Goal: Task Accomplishment & Management: Complete application form

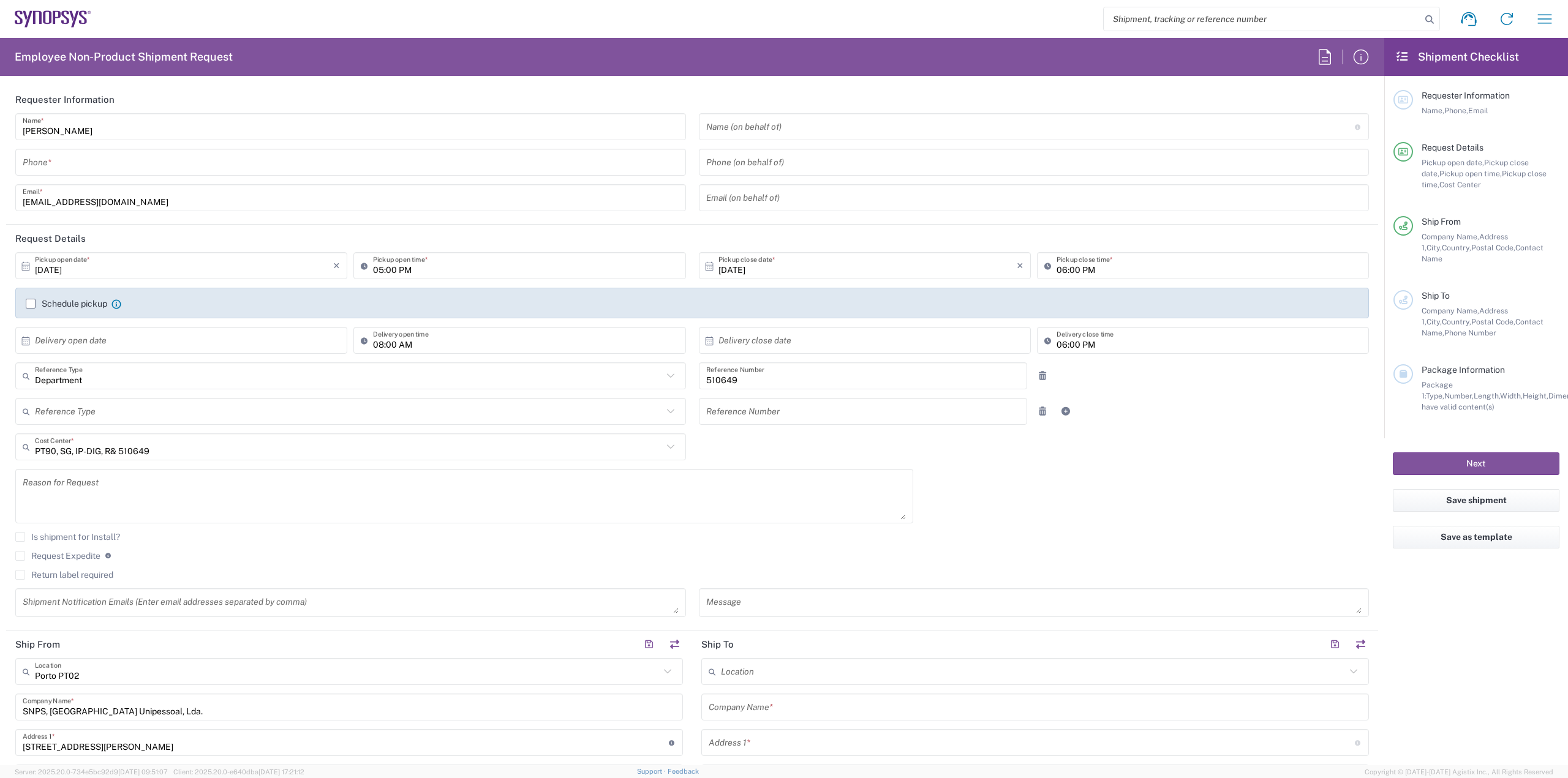
click at [65, 21] on icon at bounding box center [53, 19] width 77 height 17
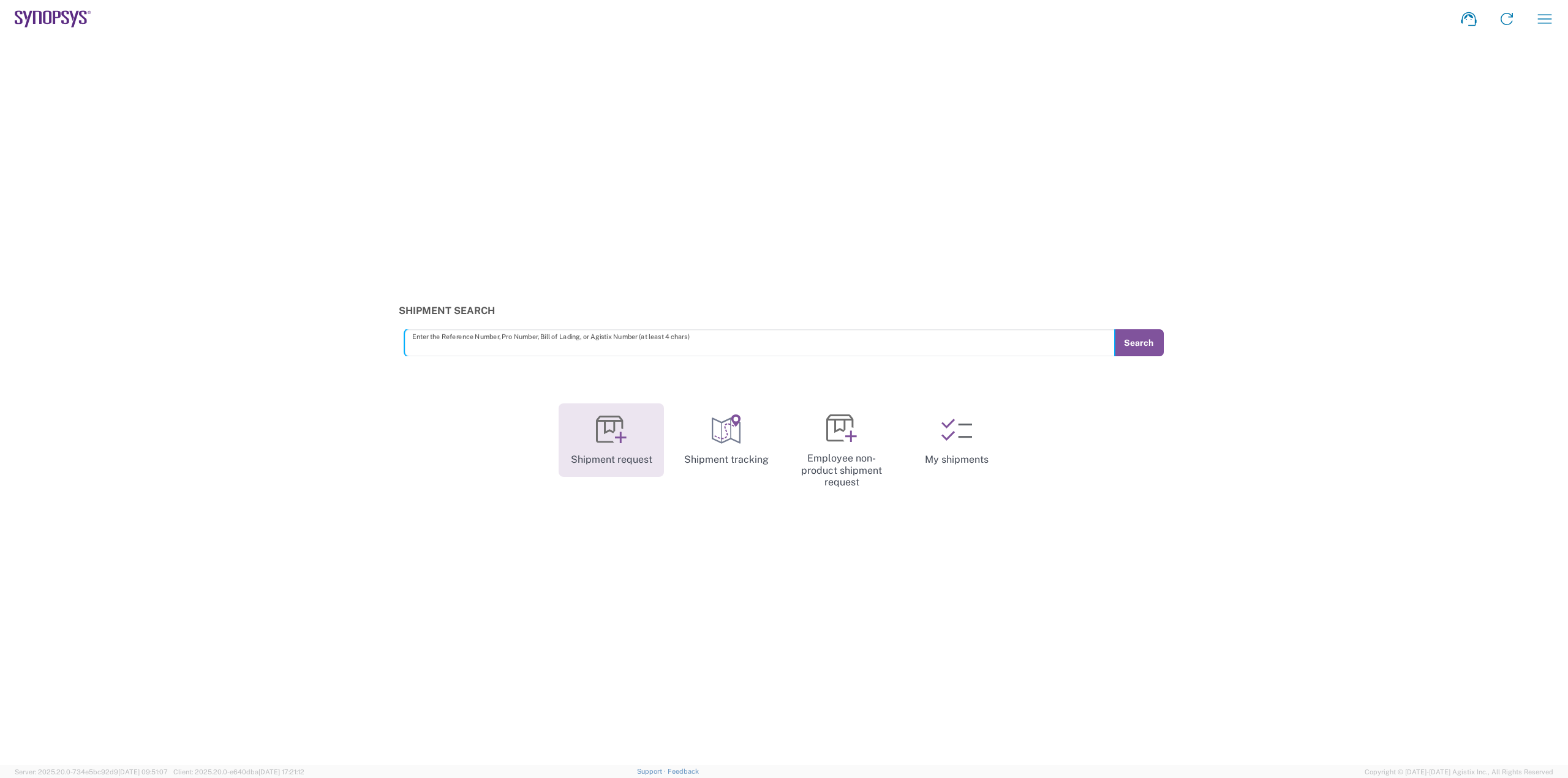
click at [623, 425] on icon at bounding box center [611, 430] width 31 height 31
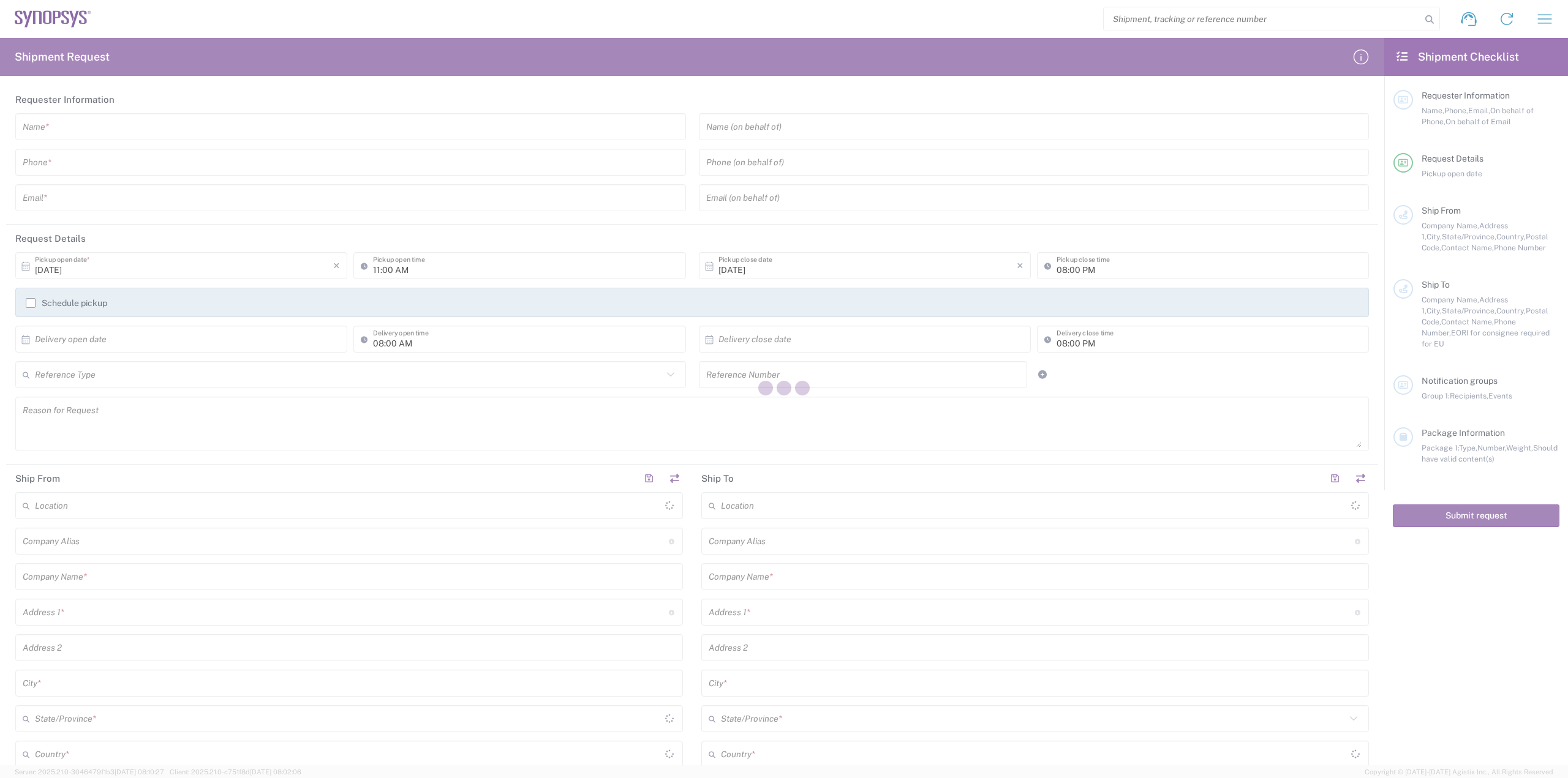
type input "[GEOGRAPHIC_DATA]"
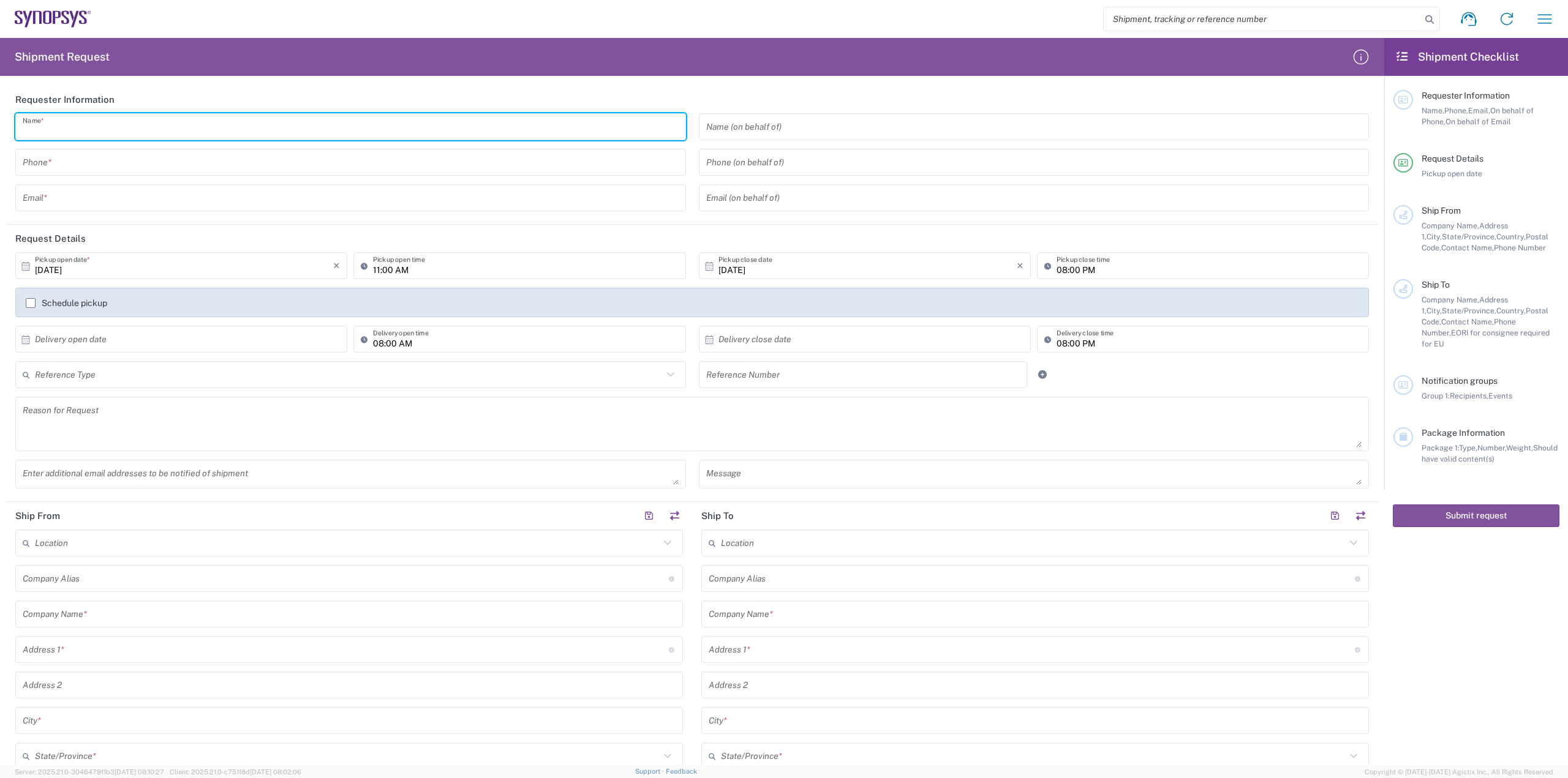
click at [281, 131] on input "text" at bounding box center [351, 127] width 656 height 22
type input "[PERSON_NAME]"
type input "914402390"
click at [303, 211] on div "Email *" at bounding box center [351, 197] width 671 height 27
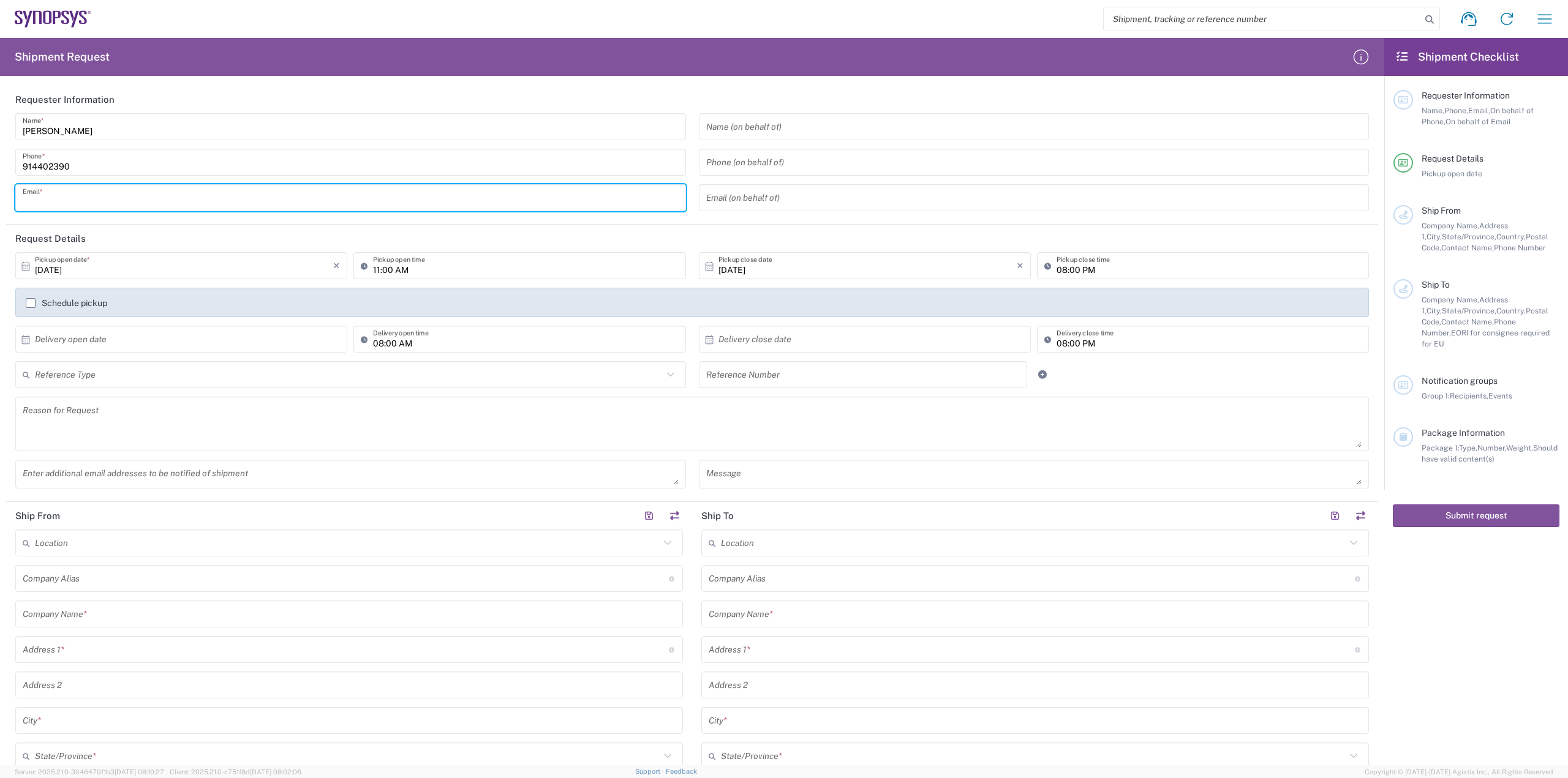
click at [305, 202] on input "text" at bounding box center [351, 197] width 656 height 22
drag, startPoint x: 305, startPoint y: 202, endPoint x: 285, endPoint y: 245, distance: 47.4
click at [305, 204] on input "text" at bounding box center [351, 197] width 656 height 22
click at [607, 136] on input "[PERSON_NAME]" at bounding box center [351, 127] width 656 height 22
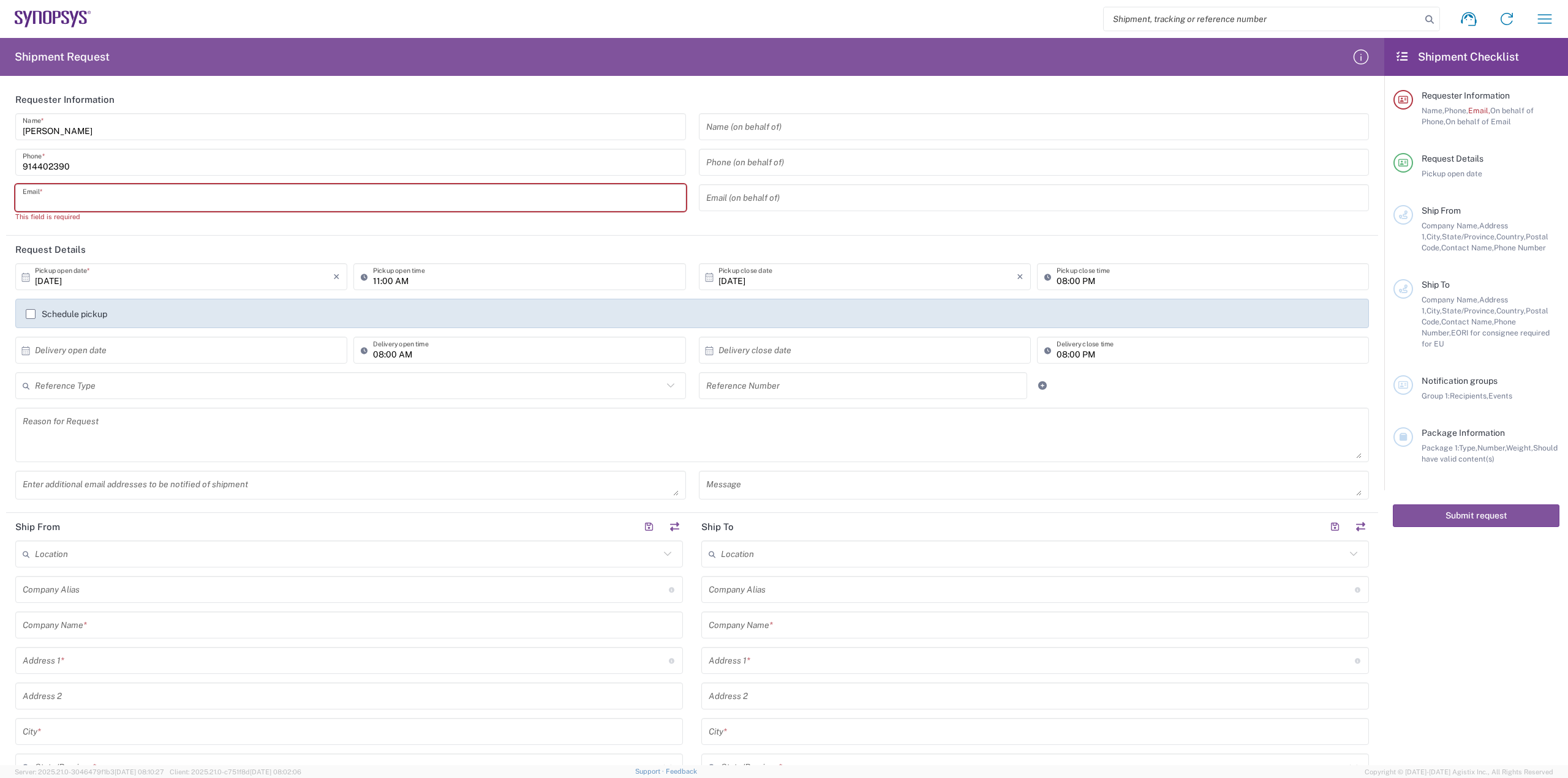
click at [128, 204] on input "text" at bounding box center [351, 197] width 656 height 22
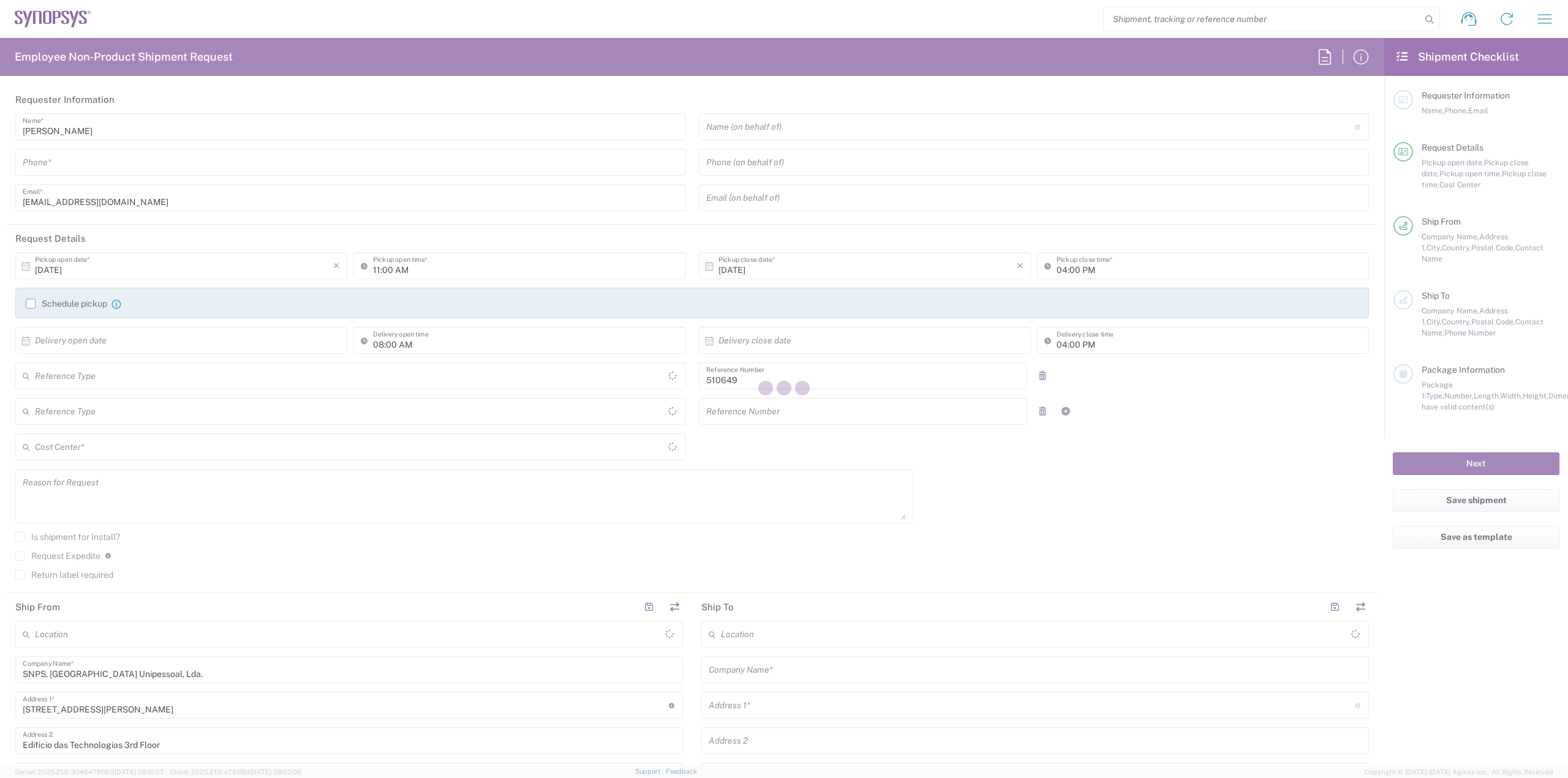
type input "Department"
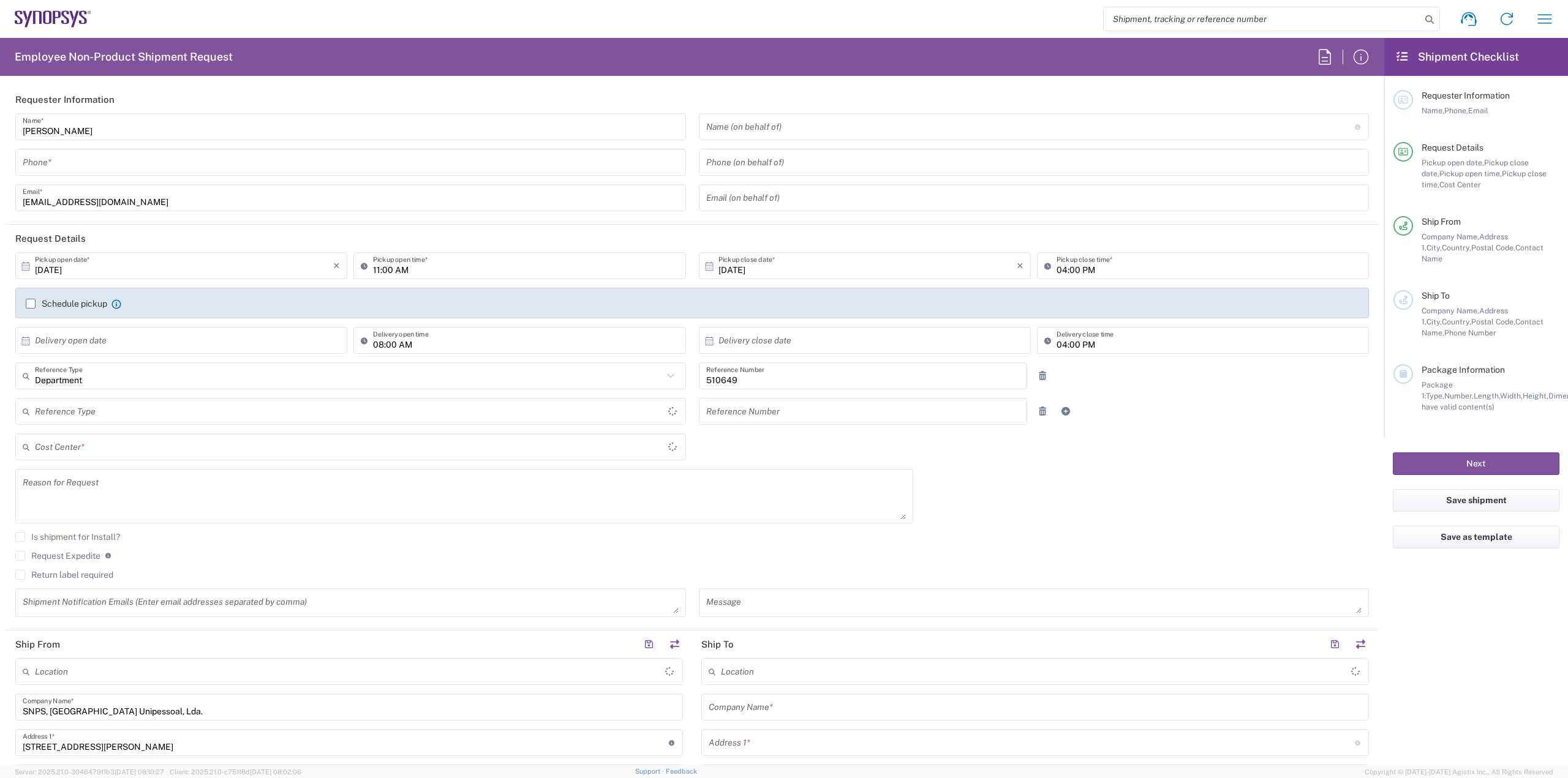
type input "[GEOGRAPHIC_DATA]"
type input "Delivered at Place"
type input "PT90, SG, IP-DIG, R& 510649"
type input "[GEOGRAPHIC_DATA]"
type input "Porto PT02"
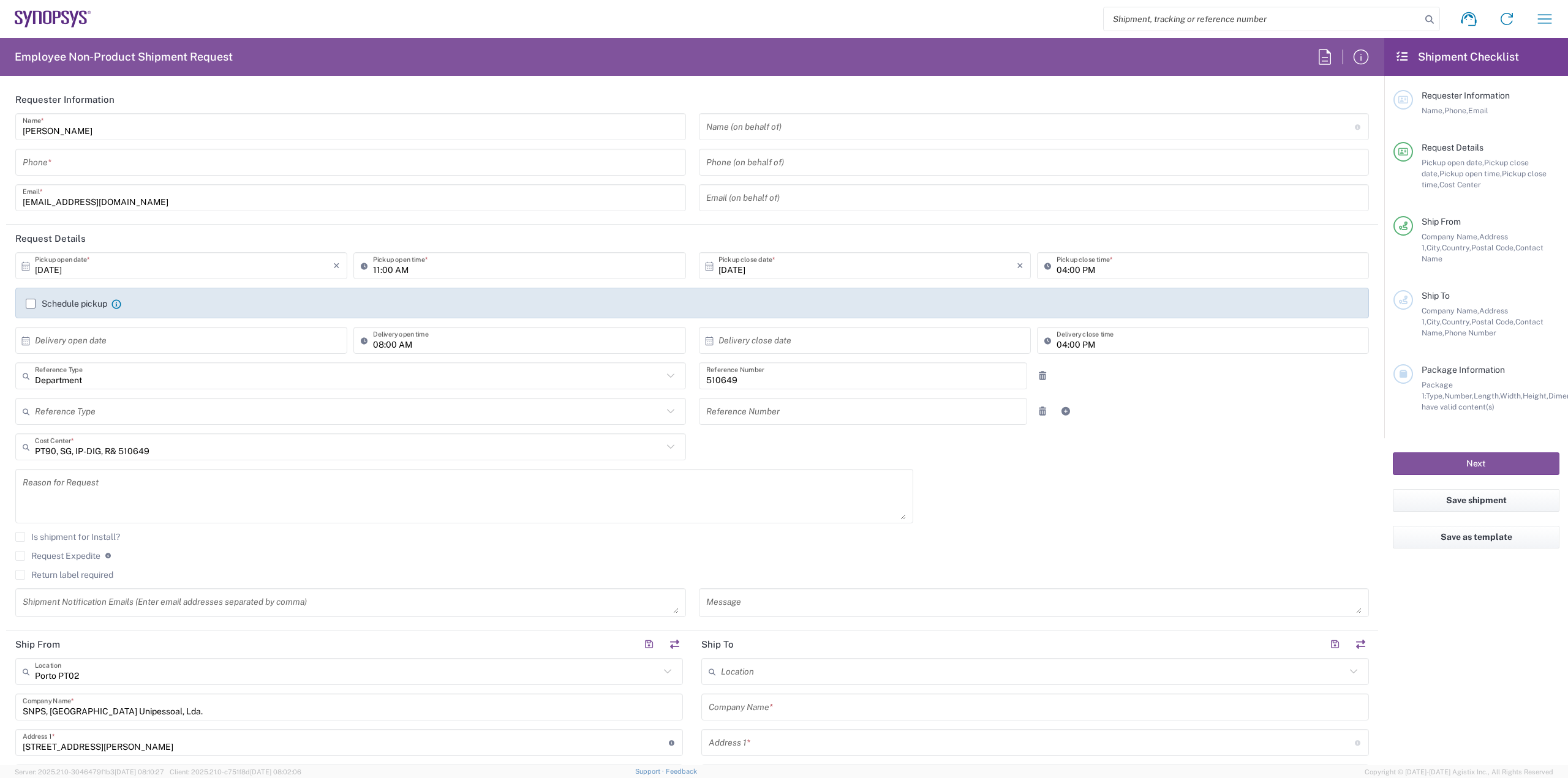
click at [488, 166] on input "tel" at bounding box center [351, 162] width 656 height 22
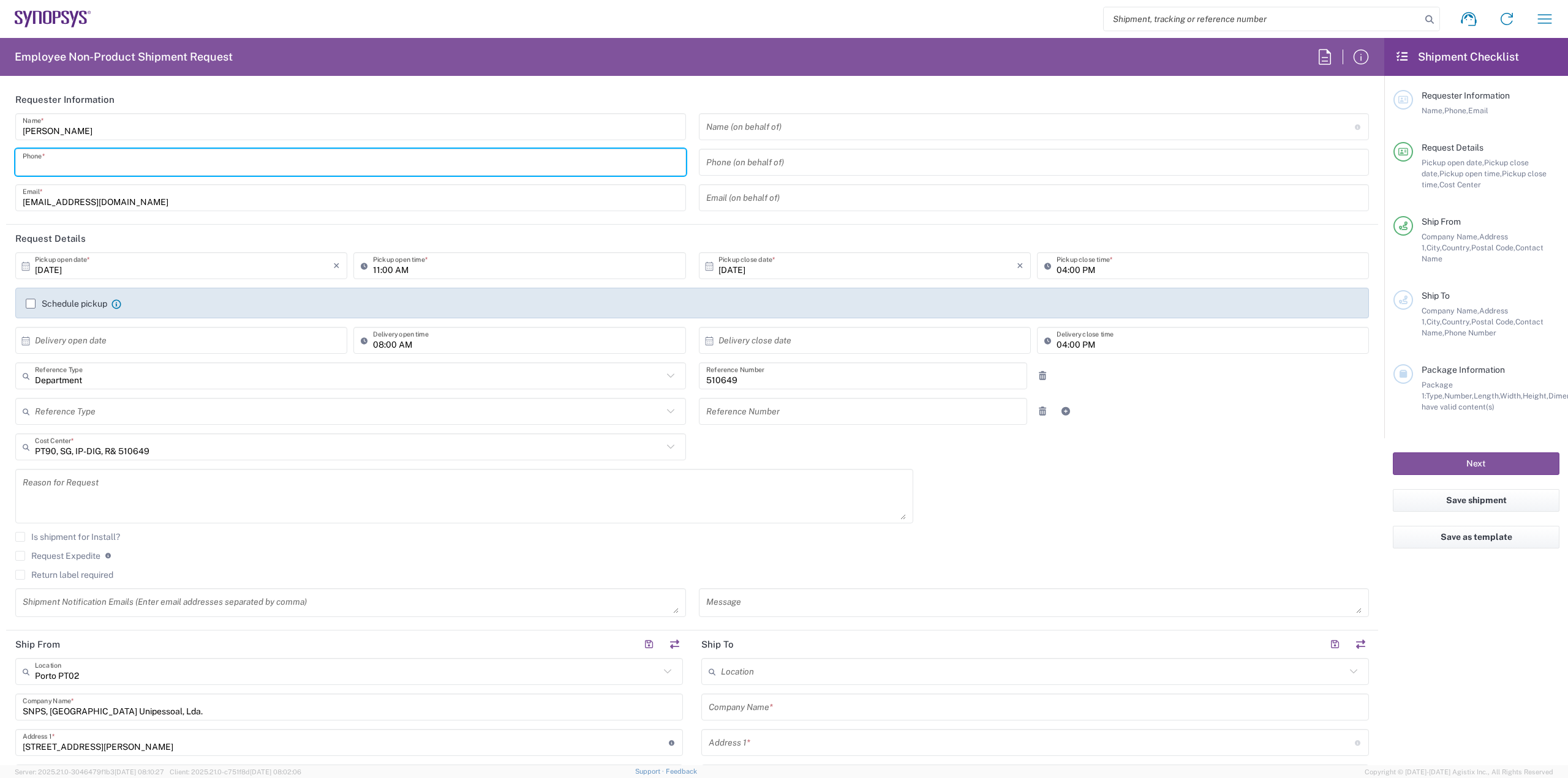
type input "914402390"
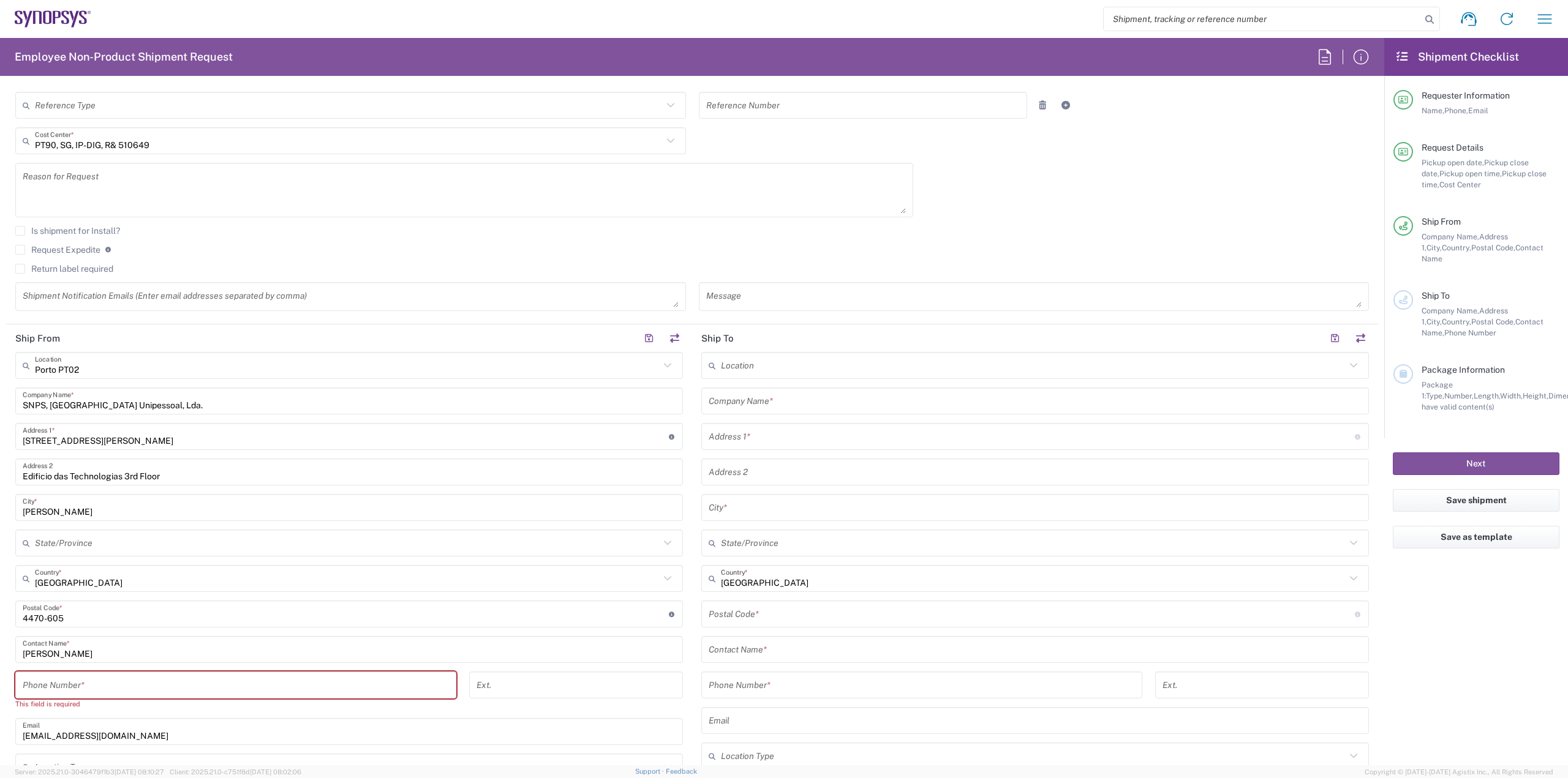
scroll to position [367, 0]
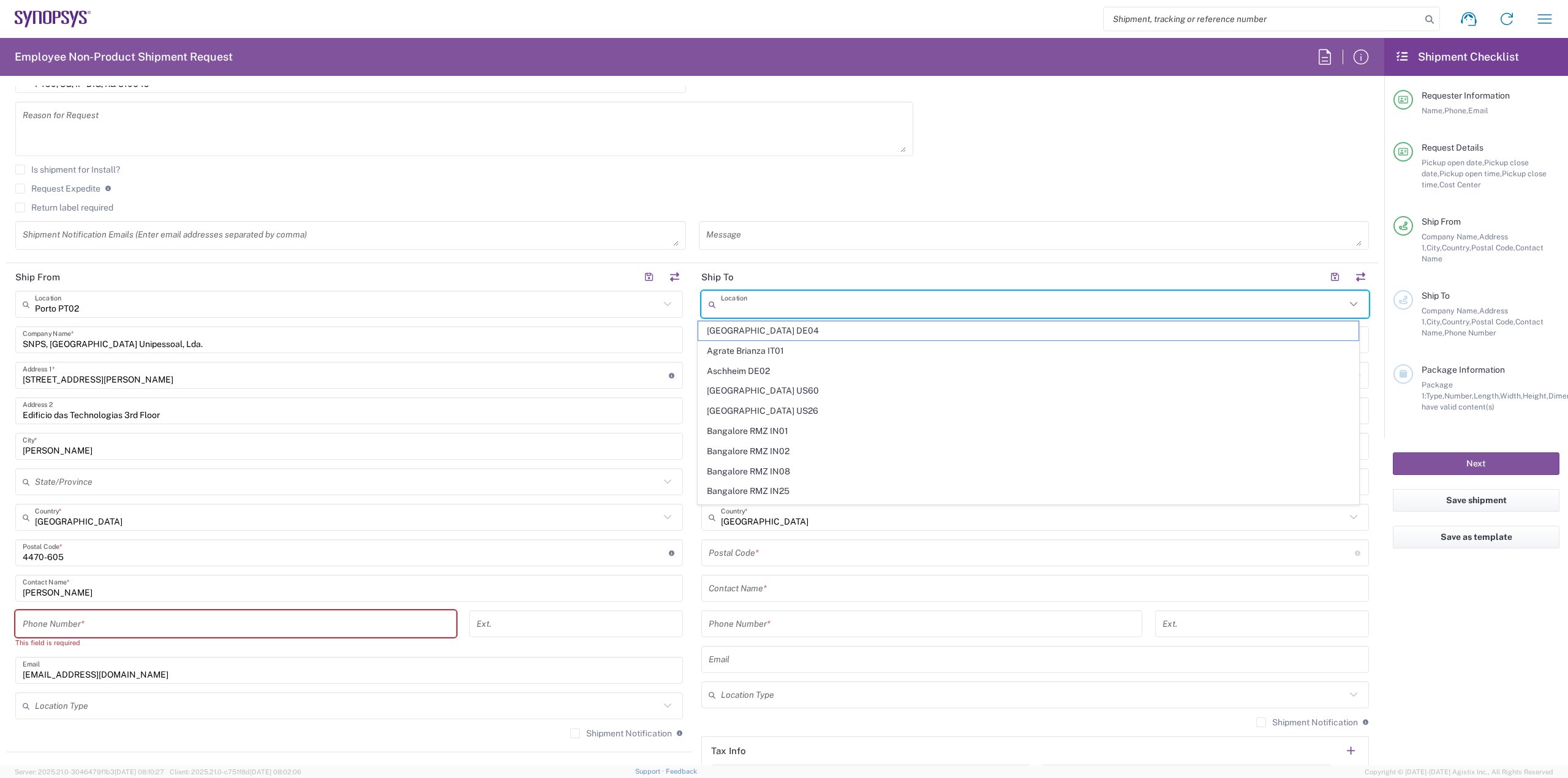
click at [817, 310] on input "text" at bounding box center [1033, 305] width 625 height 22
type input "u"
type input "s"
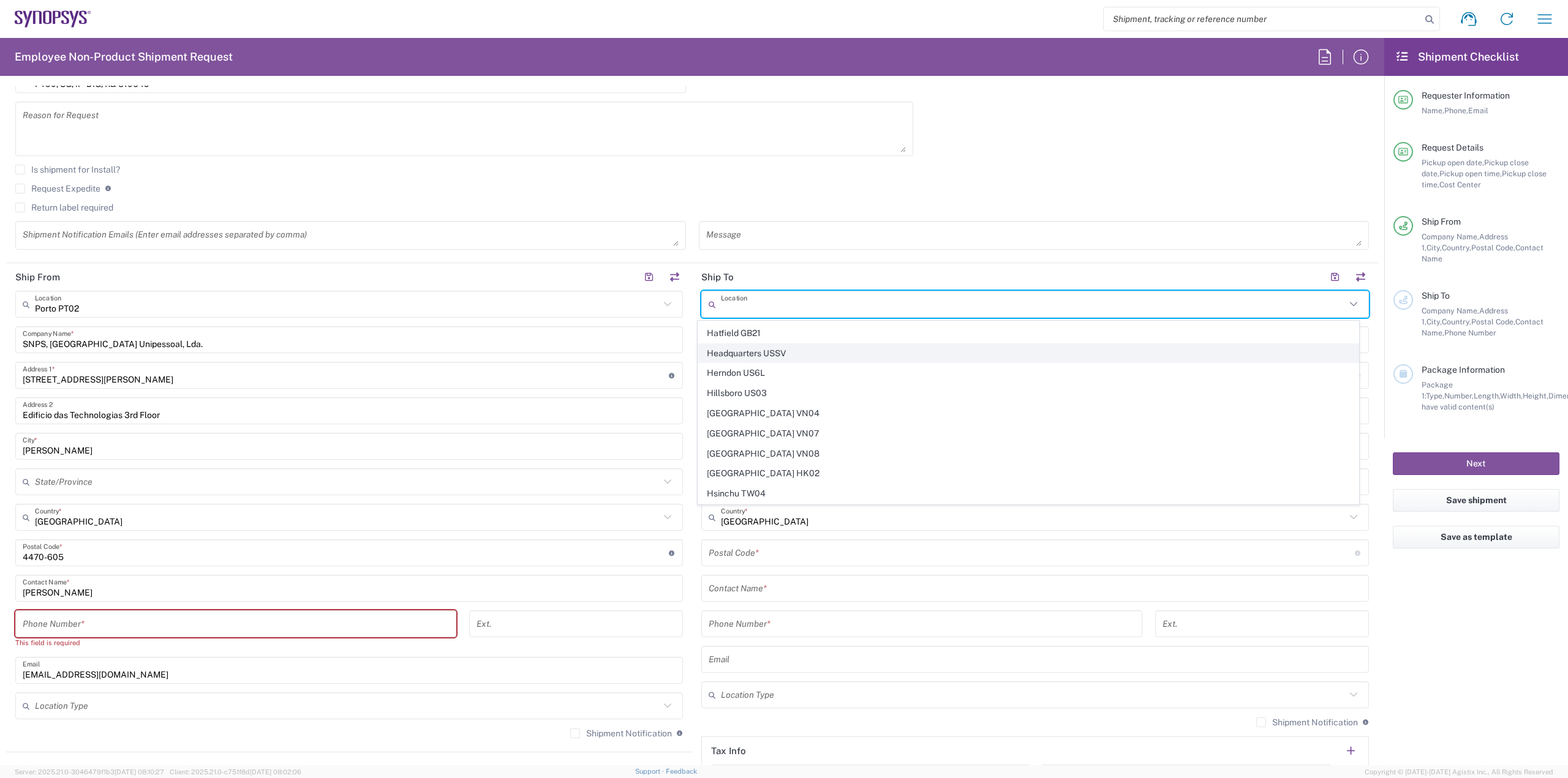
click at [776, 355] on span "Headquarters USSV" at bounding box center [1029, 353] width 661 height 19
type input "Headquarters USSV"
type input "Synopsys Headquarters USSV"
type input "675 Almanor Ave"
type input "Sunnyvale"
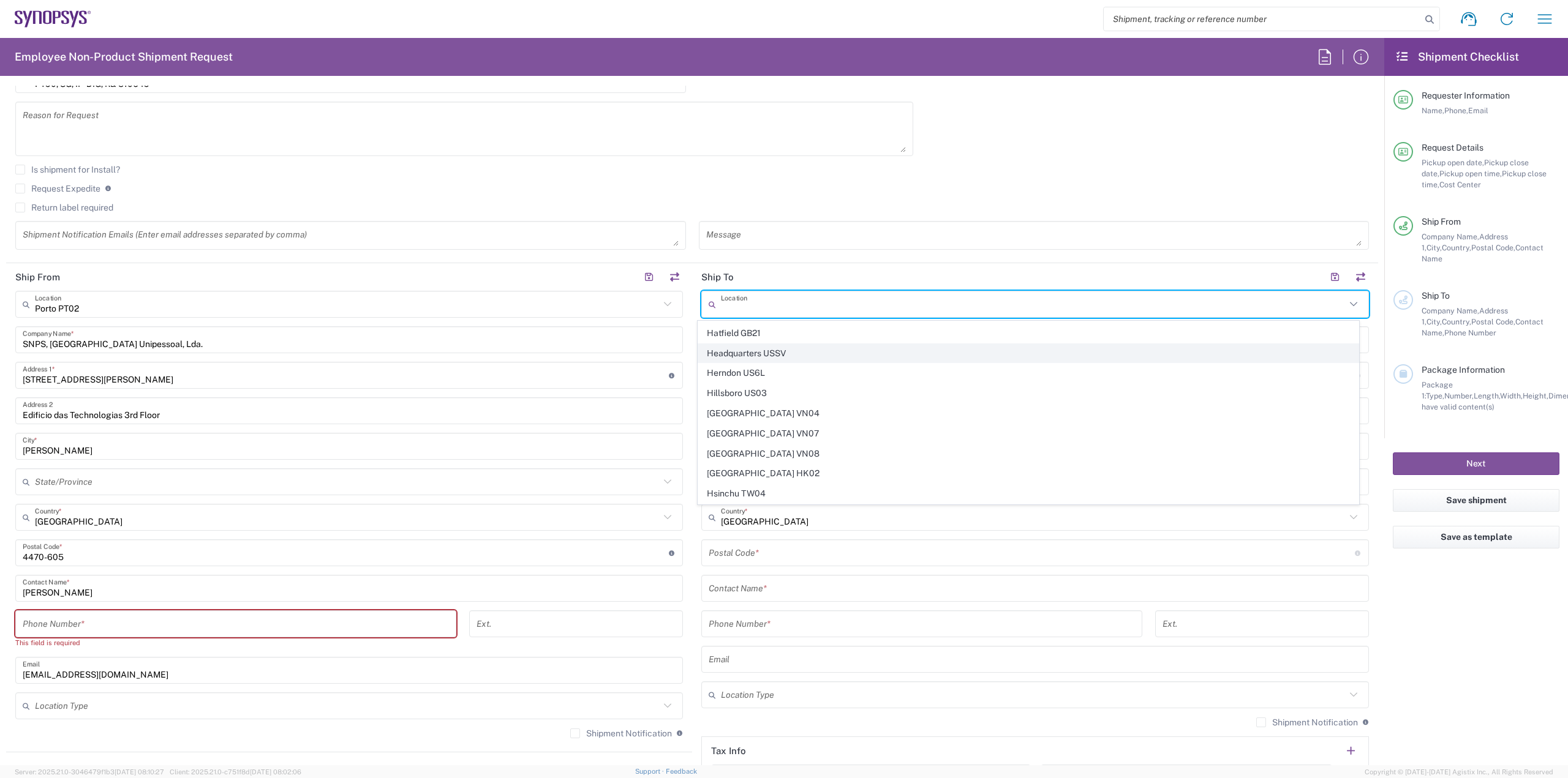
type input "[GEOGRAPHIC_DATA]"
type input "94085"
type input "6505845000"
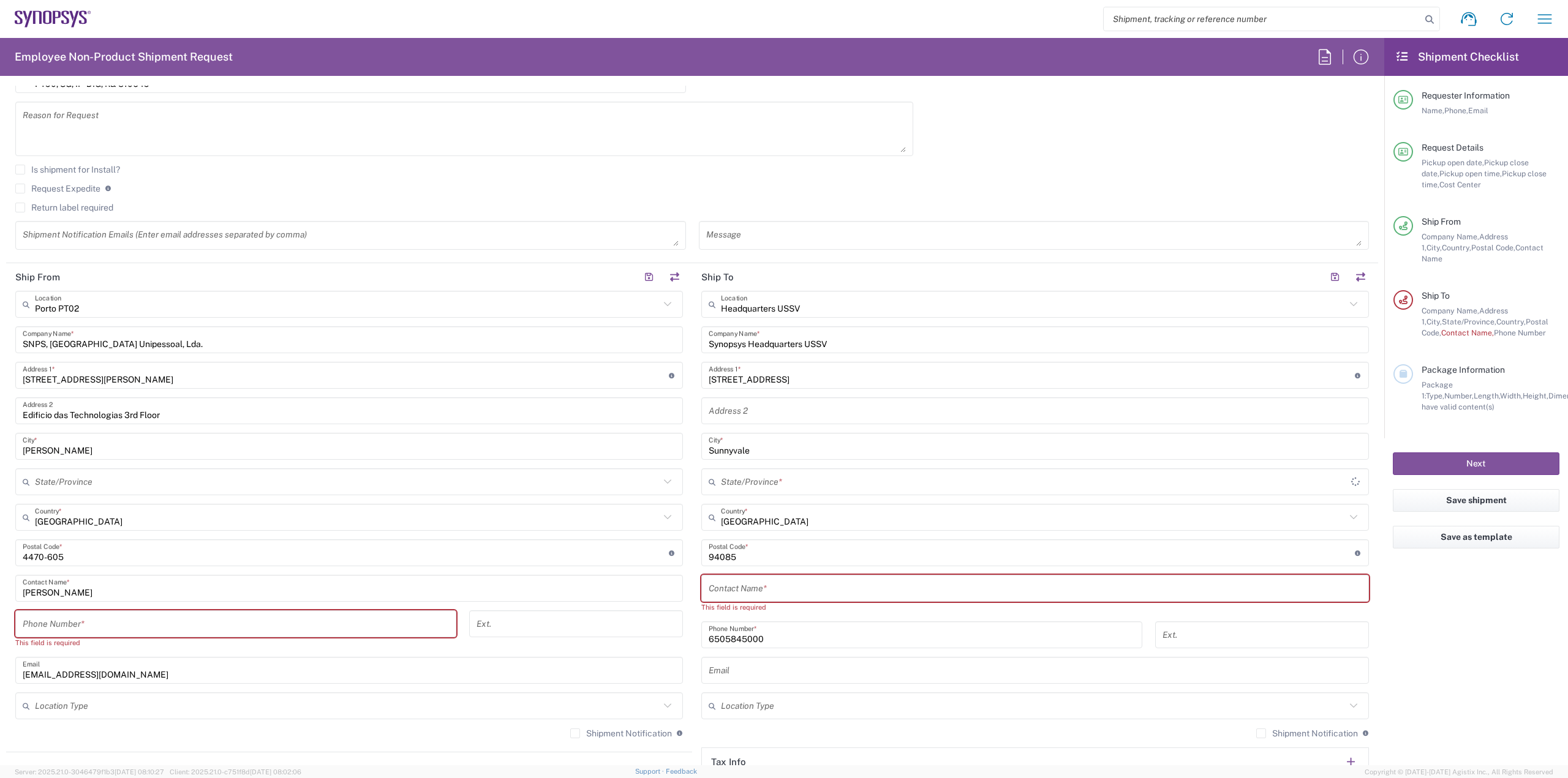
type input "[US_STATE]"
click at [849, 592] on input "text" at bounding box center [1035, 588] width 653 height 22
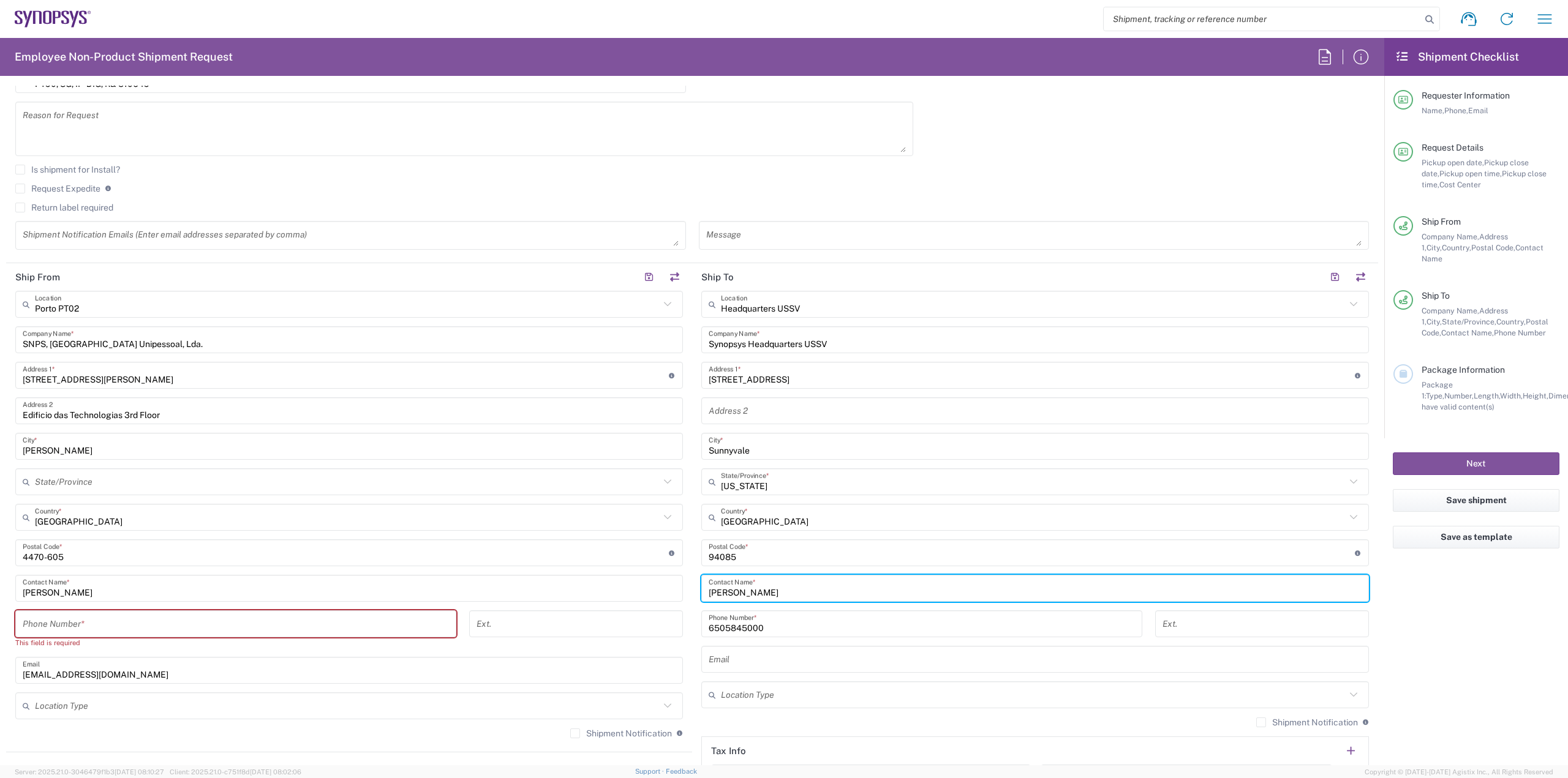
drag, startPoint x: 803, startPoint y: 590, endPoint x: 656, endPoint y: 589, distance: 147.0
click at [656, 589] on div "Ship From Porto PT02 Location Porto PT02 Aachen DE04 Agrate Brianza IT01 Aschhe…" at bounding box center [692, 537] width 1372 height 546
paste input "Zhang"
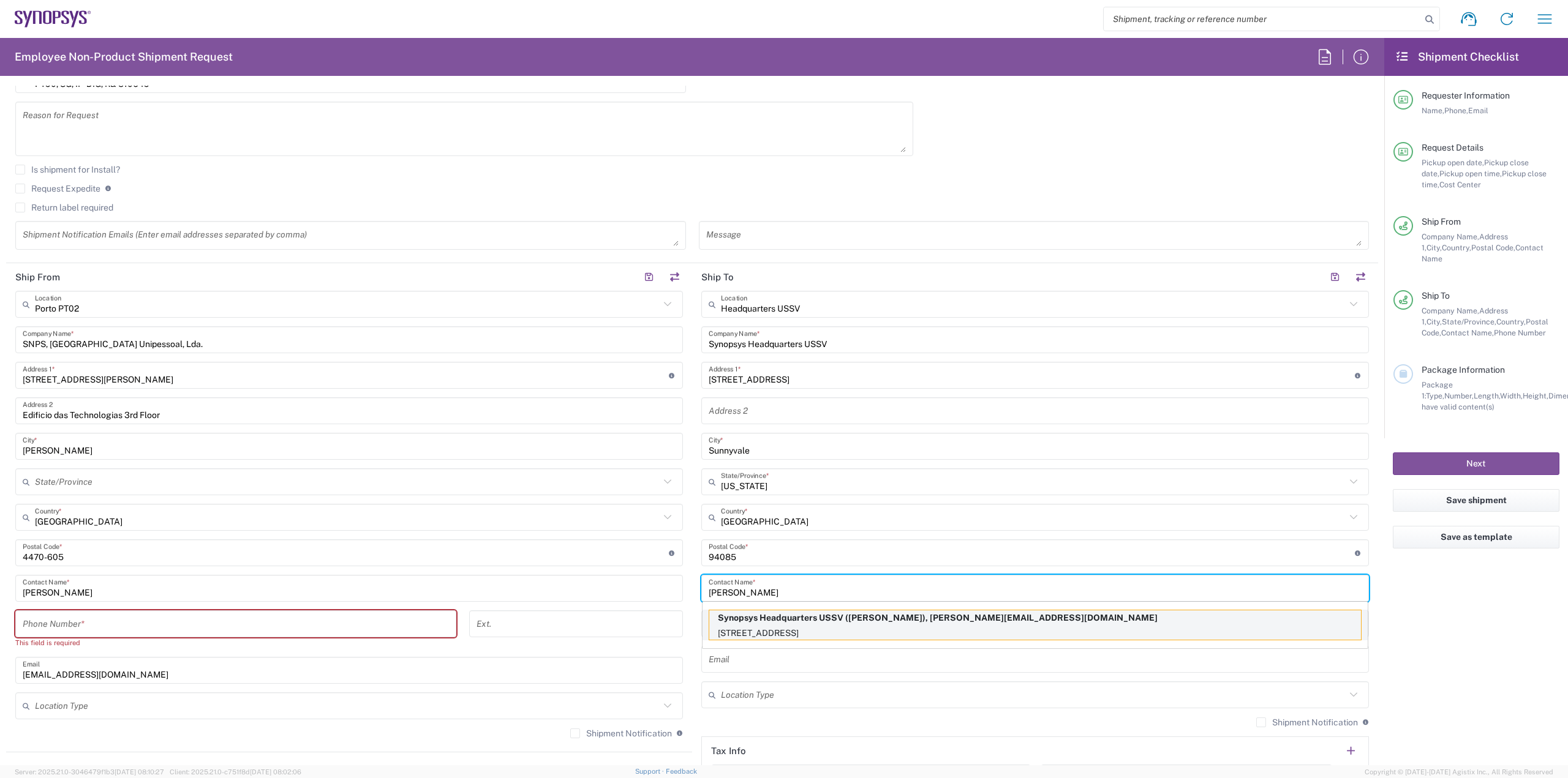
type input "Peter Zhang"
click at [796, 632] on p "675 Almanor Ave, Building 8, Sunnyvale, CA, 94085, US" at bounding box center [1035, 633] width 652 height 15
type input "Building 8"
type input "6506002901"
type input "peterz@synopsys.com"
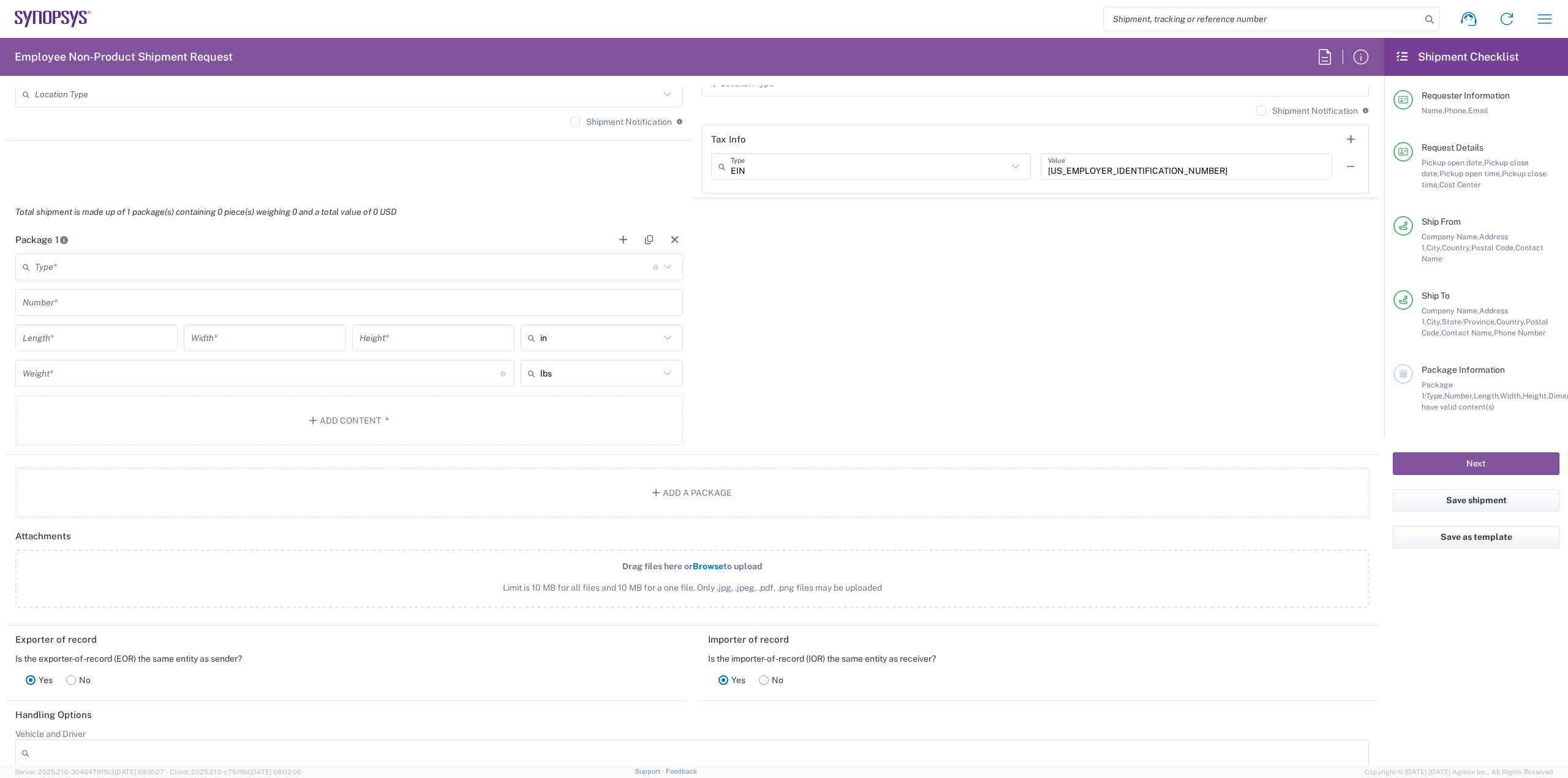
scroll to position [980, 0]
click at [150, 264] on input "text" at bounding box center [344, 266] width 618 height 22
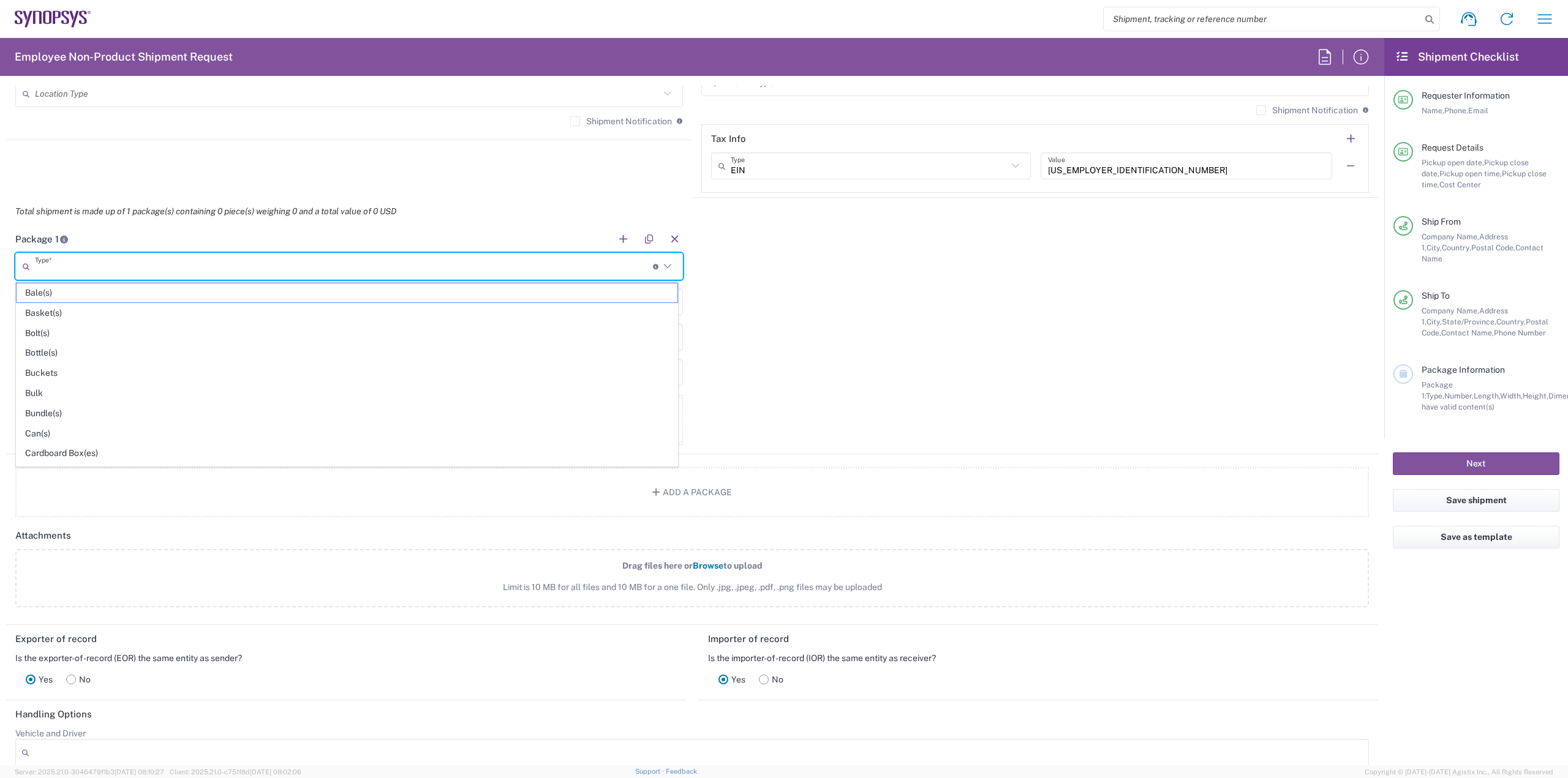
click at [902, 339] on div "Package 1 Type * Material used to package goods Bale(s) Basket(s) Bolt(s) Bottl…" at bounding box center [692, 339] width 1372 height 229
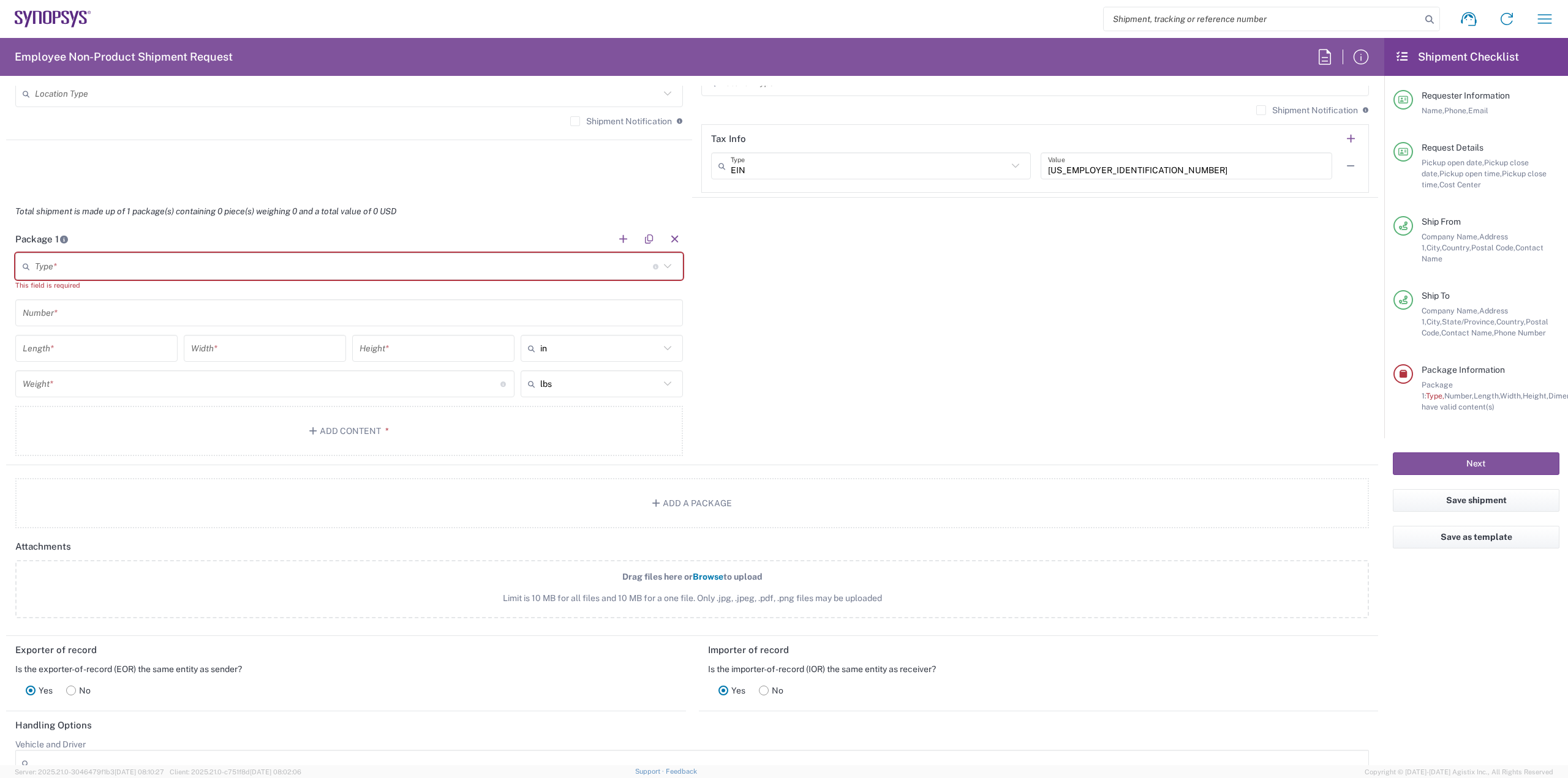
click at [887, 242] on div "Package 1 Type * Material used to package goods Bale(s) Basket(s) Bolt(s) Bottl…" at bounding box center [692, 345] width 1372 height 240
click at [376, 435] on button "Add Content *" at bounding box center [349, 431] width 668 height 50
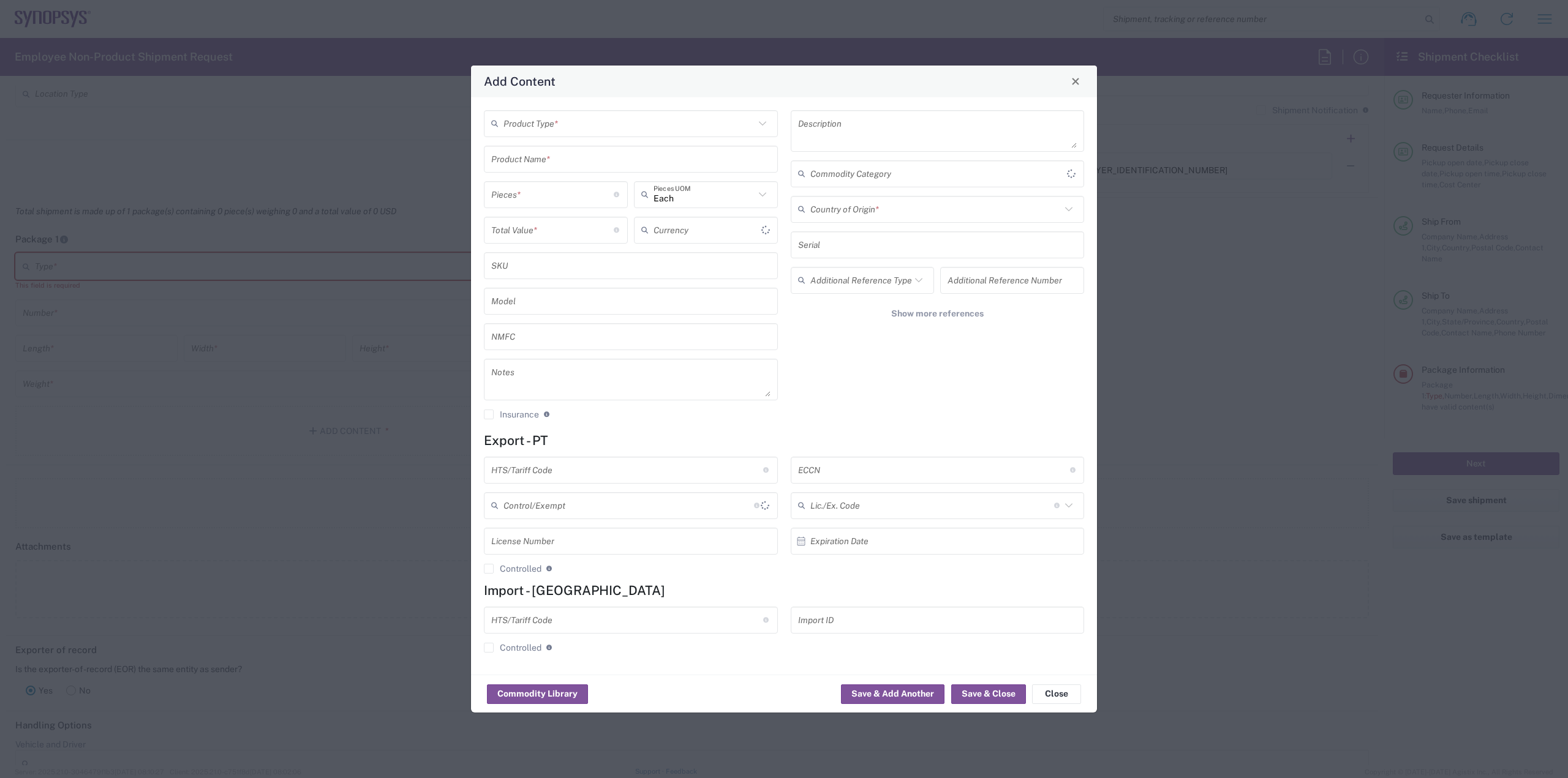
type input "US Dollar"
click at [713, 131] on input "text" at bounding box center [629, 123] width 251 height 22
click at [551, 171] on span "General Commodity" at bounding box center [630, 170] width 291 height 19
type input "General Commodity"
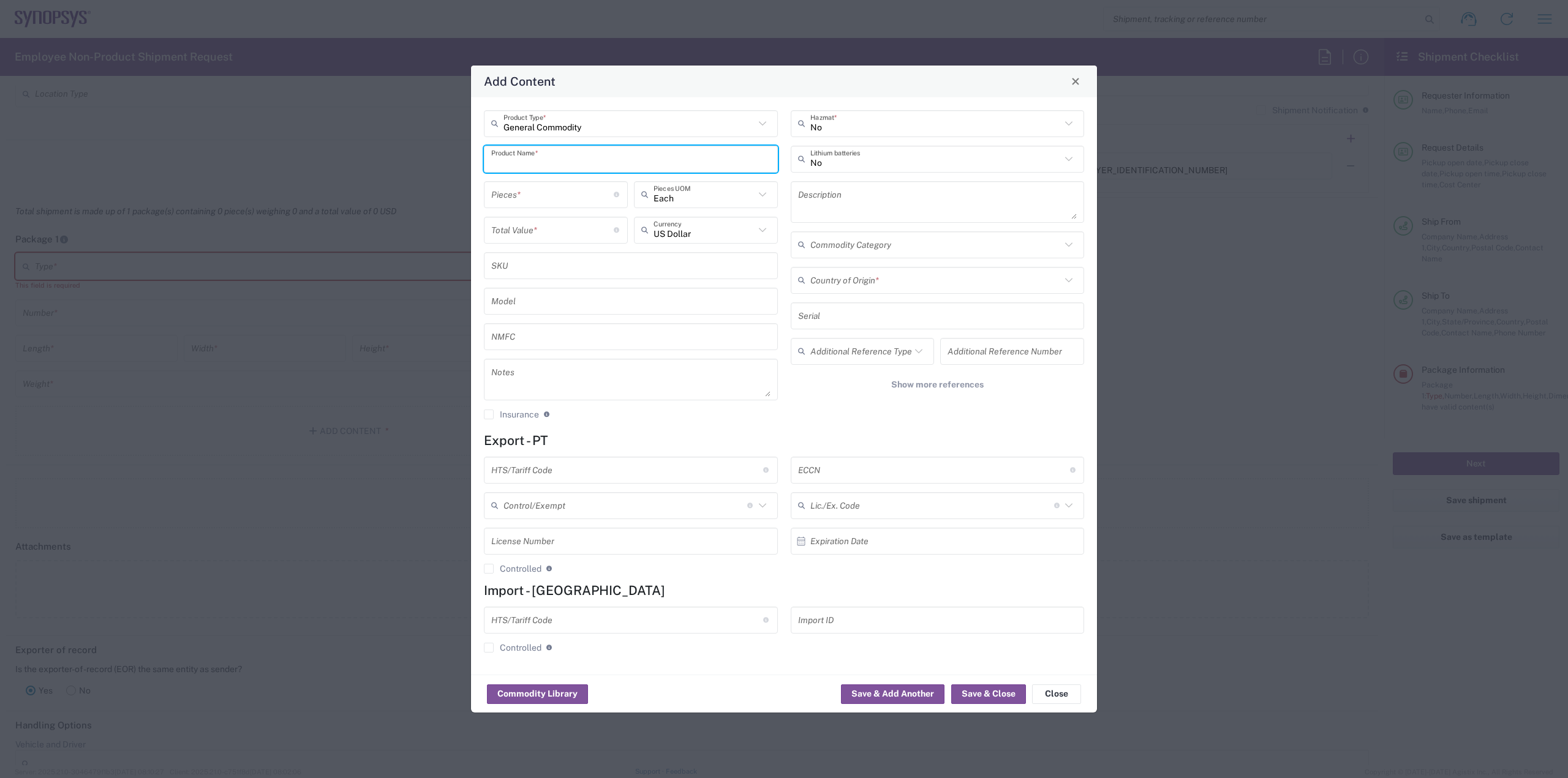
click at [566, 165] on input "text" at bounding box center [630, 159] width 279 height 22
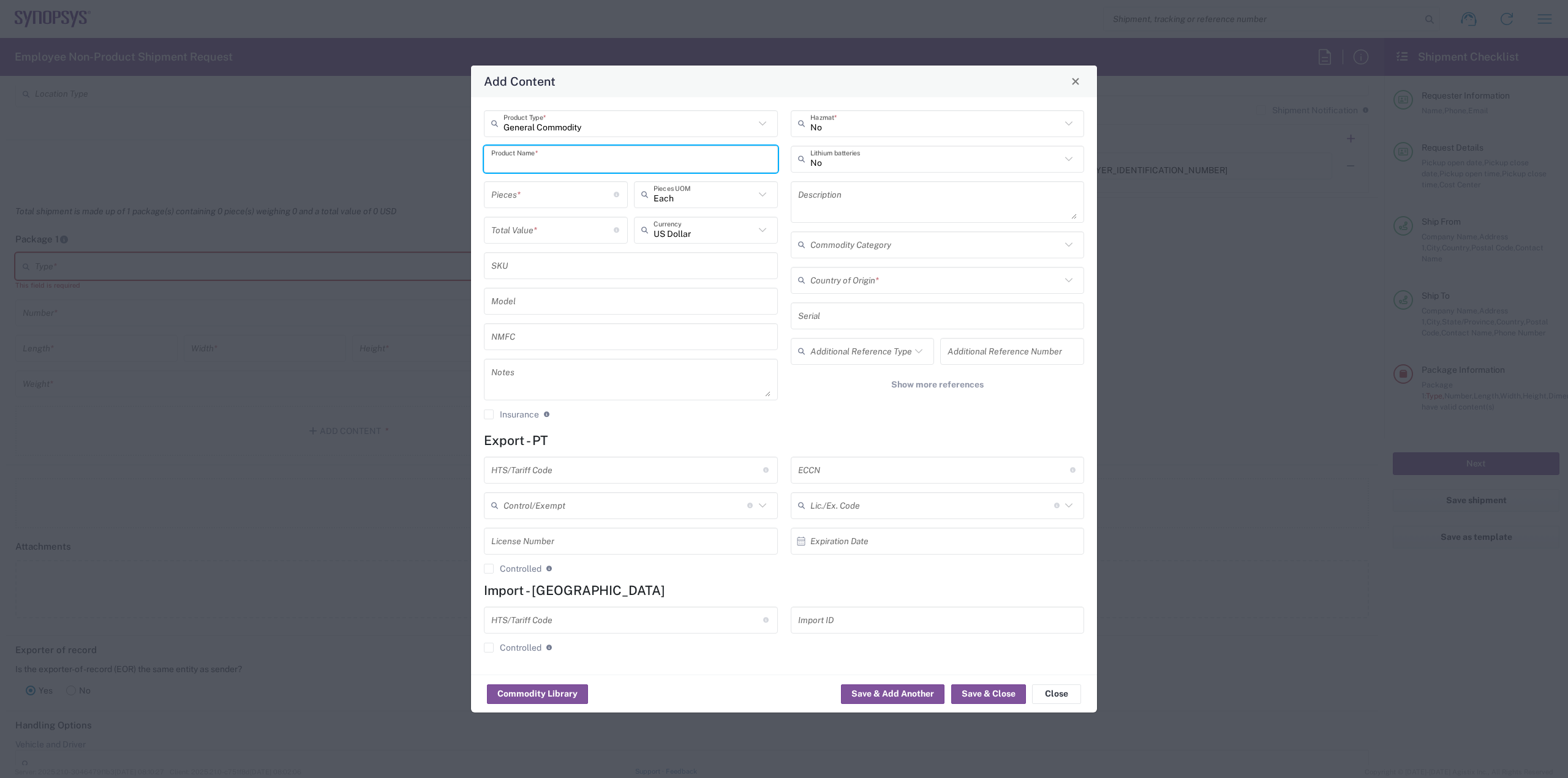
click at [566, 165] on input "text" at bounding box center [630, 159] width 279 height 22
click at [536, 185] on div "HAPS-SX VP1902 (HW1292-0)" at bounding box center [630, 188] width 291 height 21
type input "HAPS-SX VP1902 (HW1292-0)"
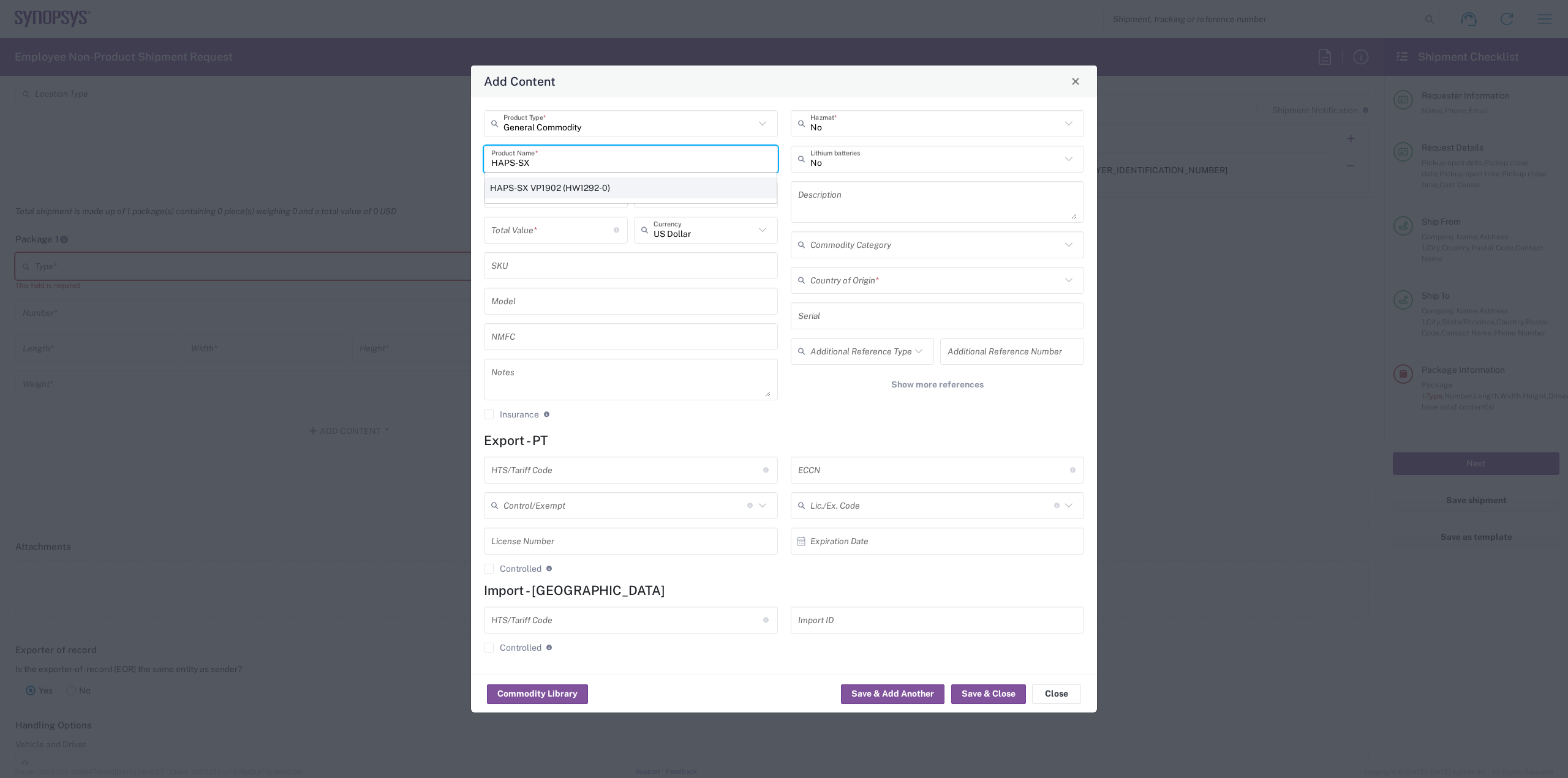
type textarea "HAPS-SX VP1902 (HW1292-0)"
click at [583, 202] on input "number" at bounding box center [552, 194] width 122 height 22
type input "2"
click at [578, 235] on input "number" at bounding box center [552, 229] width 122 height 22
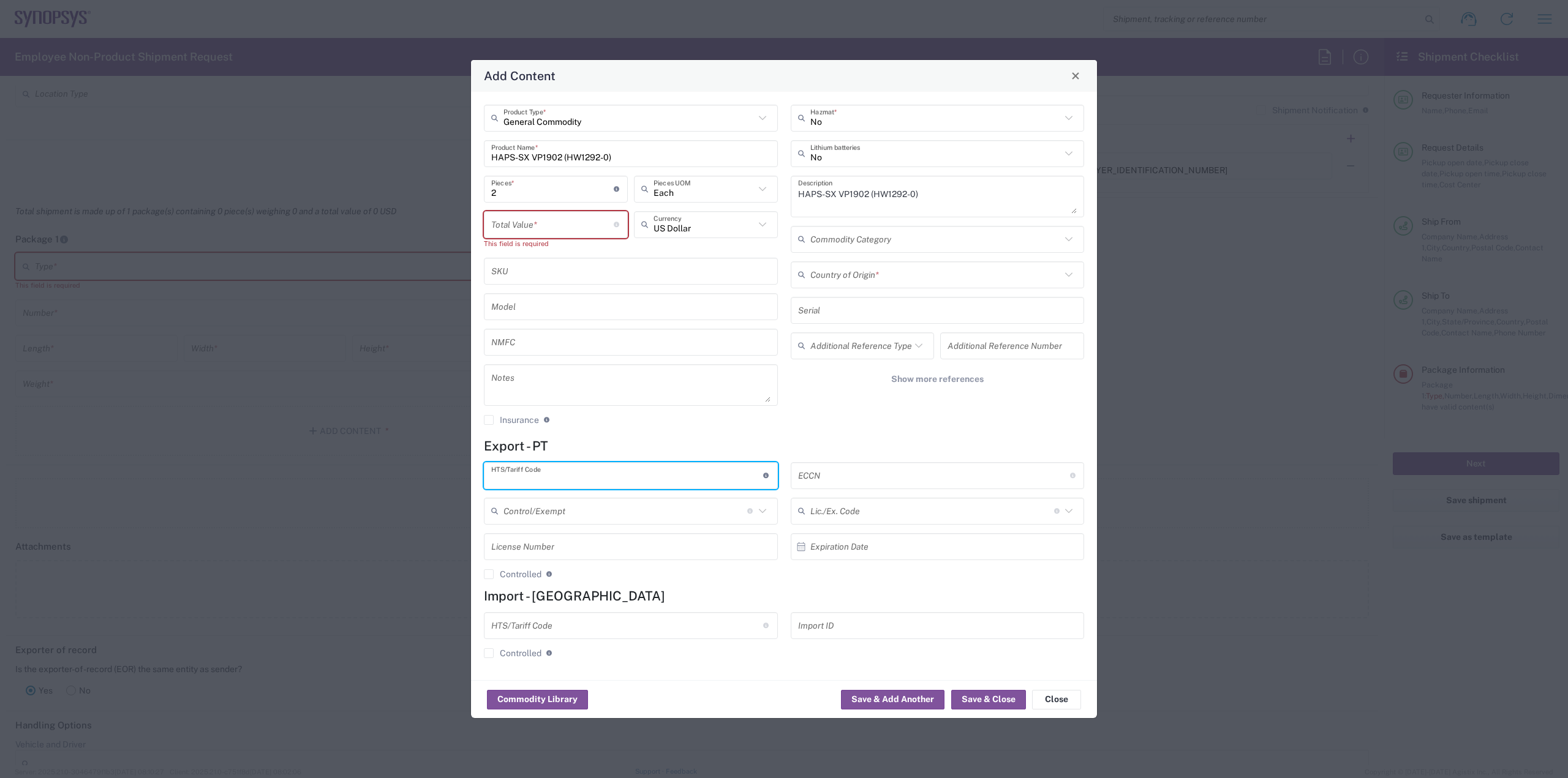
click at [555, 473] on input "text" at bounding box center [627, 475] width 272 height 22
paste input "8471.60.9050"
type input "8471.60.9050"
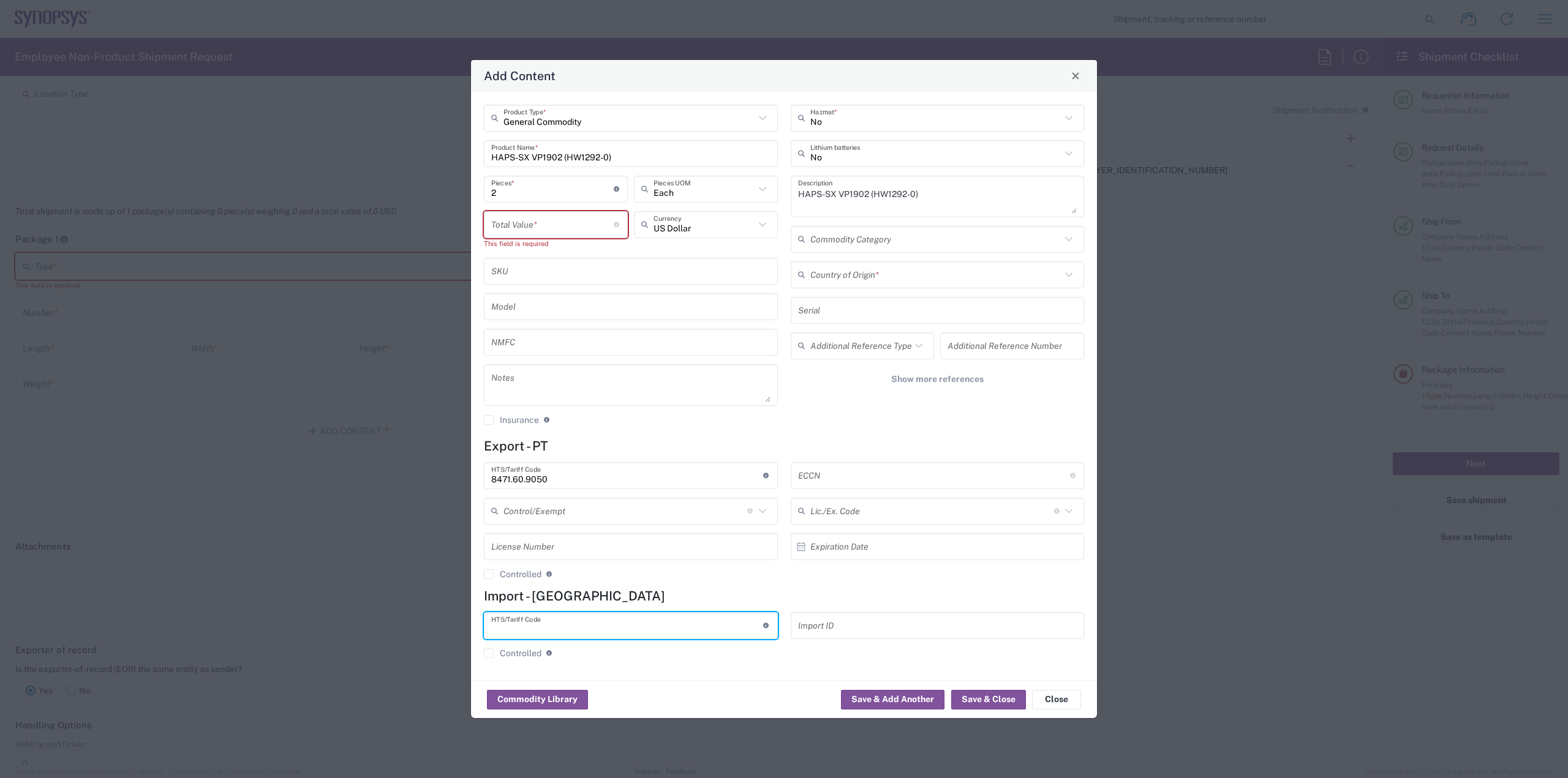
click at [564, 627] on input "text" at bounding box center [627, 625] width 272 height 22
paste input "8471.60.9050"
type input "8471.60.9050"
click at [848, 432] on div "No Hazmat * No Lithium batteries HAPS-SX VP1902 (HW1292-0) Description Commodit…" at bounding box center [937, 270] width 307 height 330
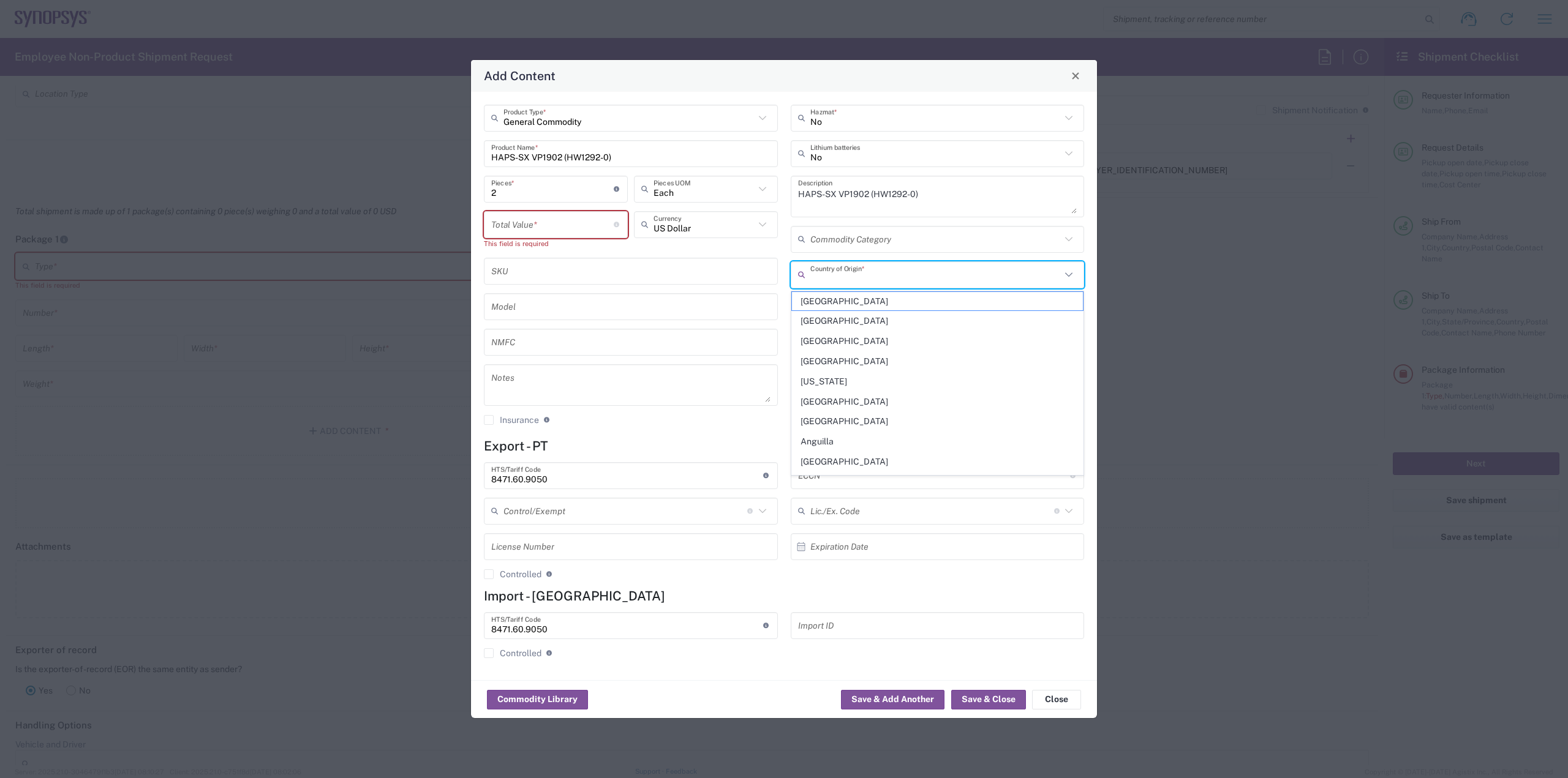
click at [868, 281] on input "text" at bounding box center [936, 274] width 251 height 22
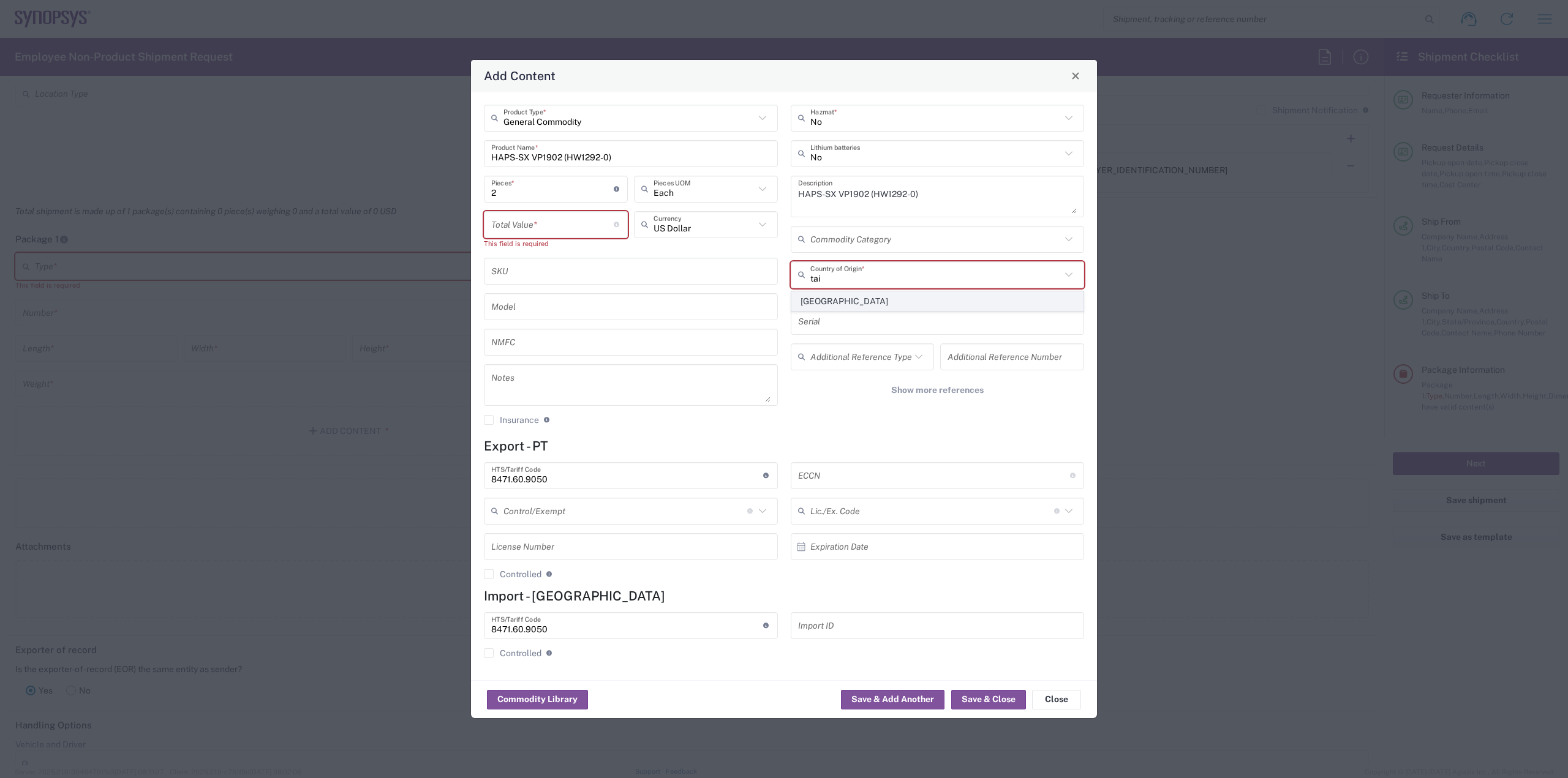
click at [859, 300] on span "[GEOGRAPHIC_DATA]" at bounding box center [937, 301] width 291 height 19
type input "[GEOGRAPHIC_DATA]"
click at [893, 235] on input "text" at bounding box center [936, 238] width 251 height 22
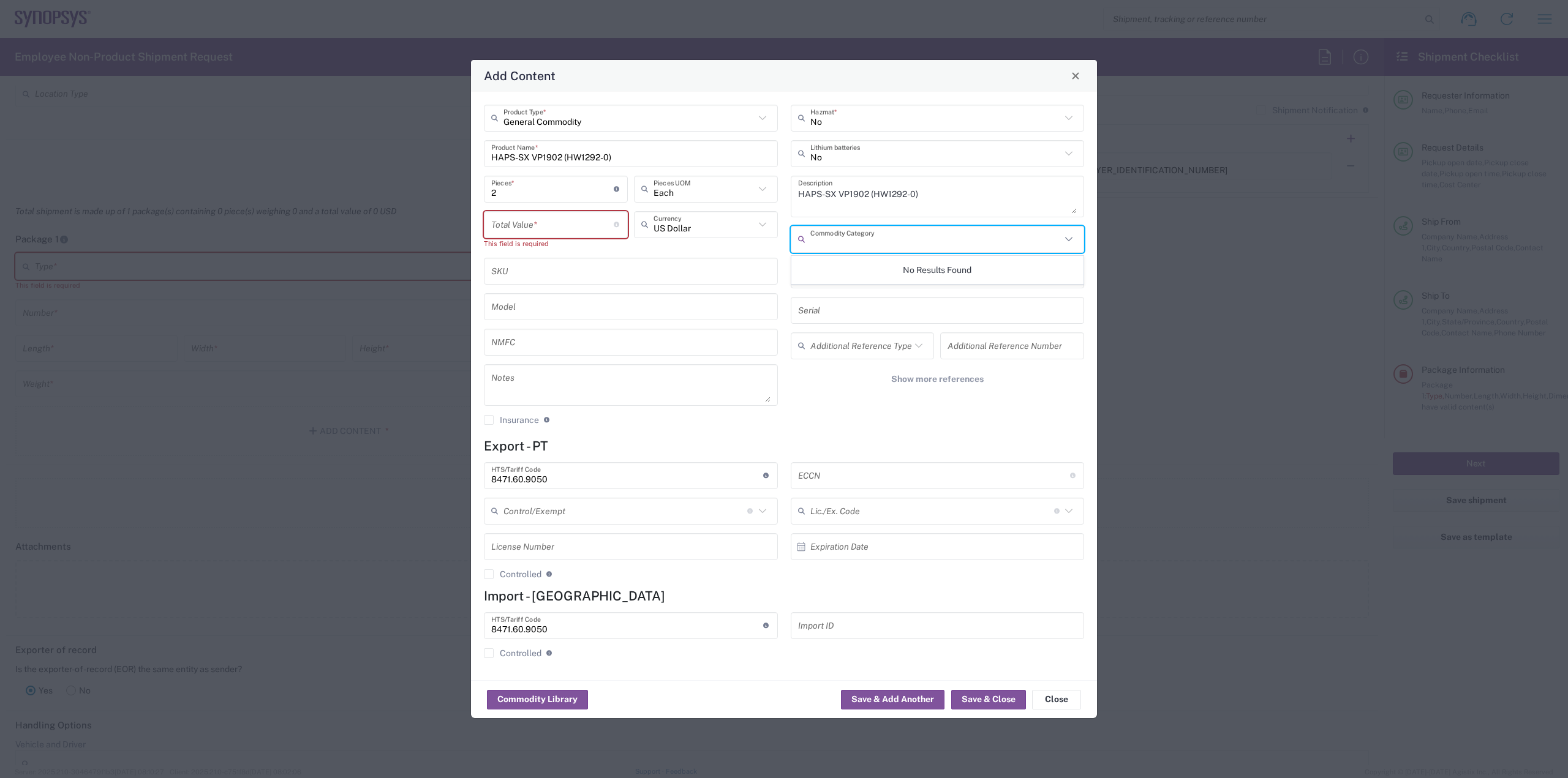
click at [913, 72] on div "Add Content" at bounding box center [784, 76] width 626 height 32
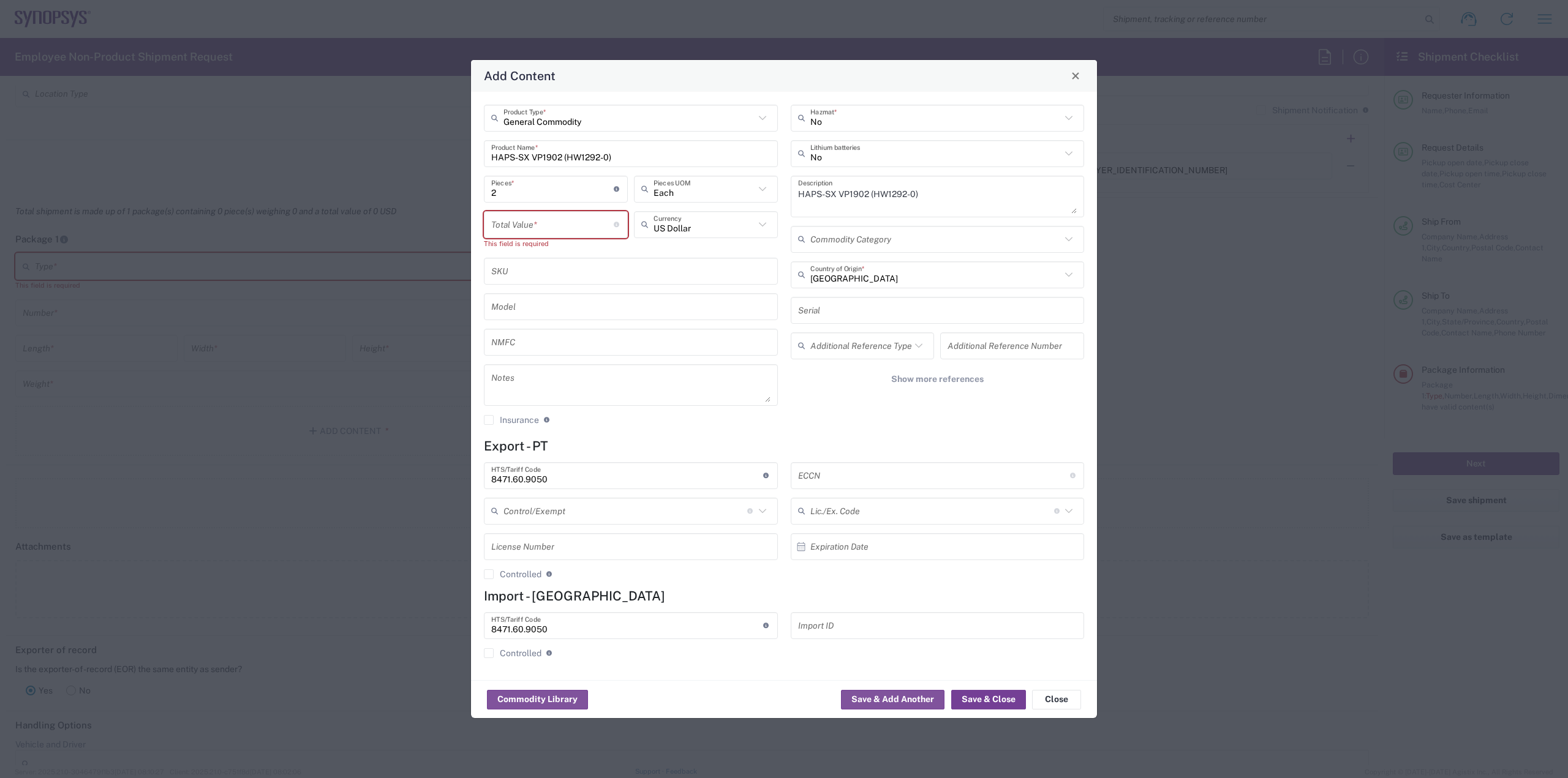
click at [1000, 693] on button "Save & Close" at bounding box center [988, 699] width 74 height 19
click at [986, 697] on button "Save & Close" at bounding box center [988, 699] width 74 height 19
click at [1247, 615] on div "Add Content General Commodity Product Type * HAPS-SX VP1902 (HW1292-0) Product …" at bounding box center [784, 389] width 1568 height 778
click at [1071, 698] on button "Close" at bounding box center [1057, 699] width 49 height 19
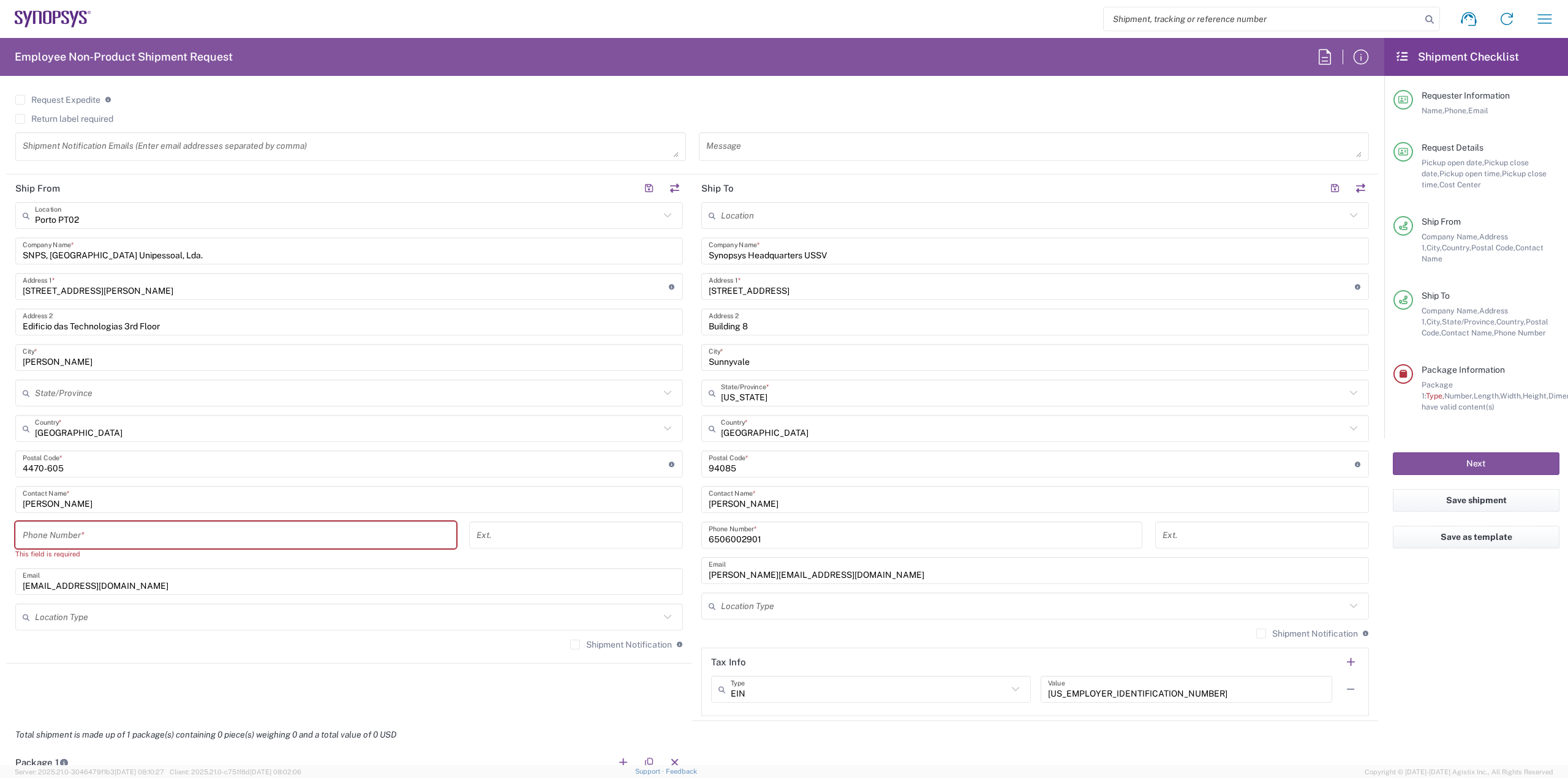
scroll to position [489, 0]
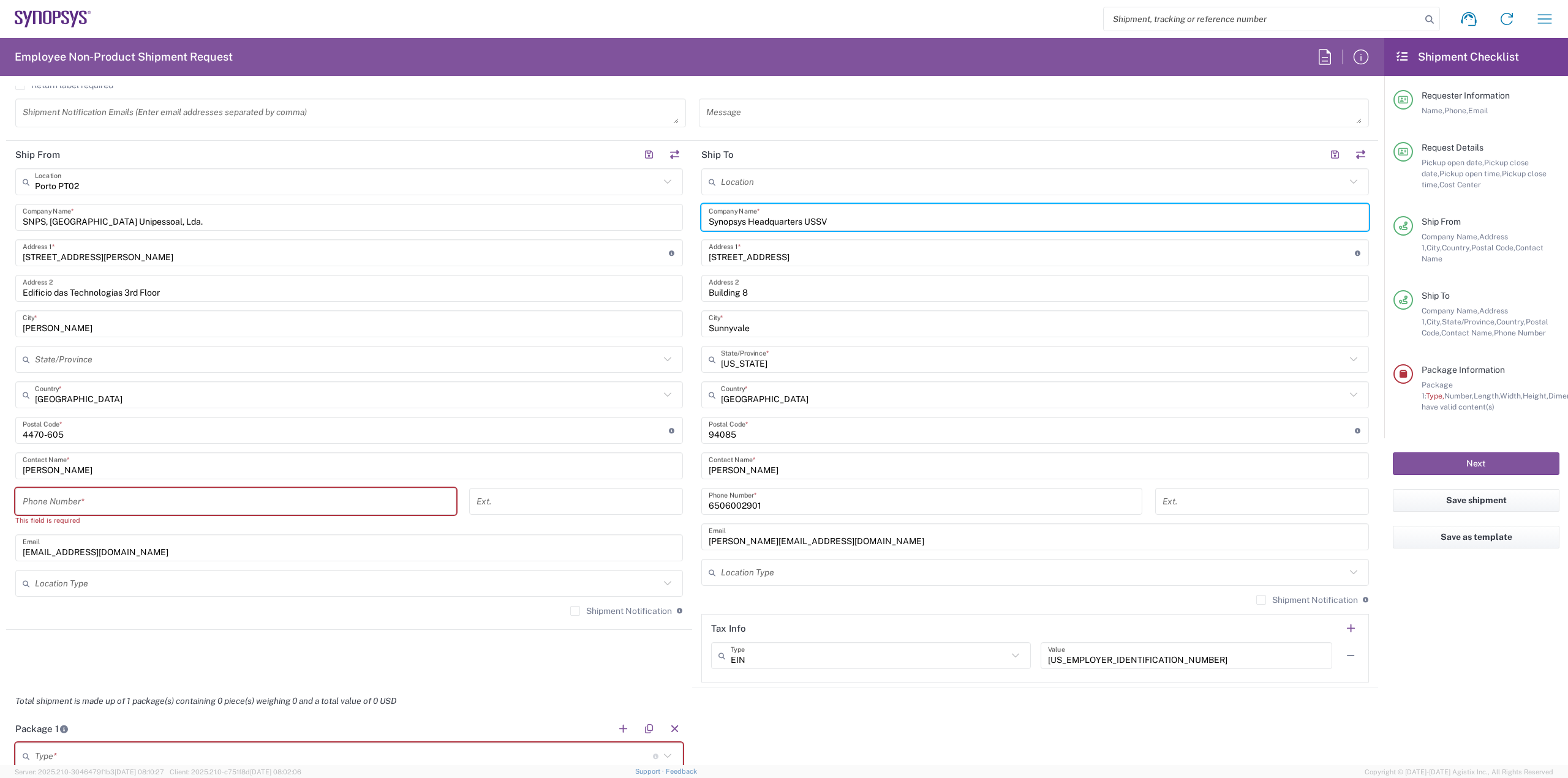
drag, startPoint x: 843, startPoint y: 222, endPoint x: 706, endPoint y: 218, distance: 137.1
click at [709, 218] on input "Synopsys Headquarters USSV" at bounding box center [1035, 218] width 653 height 22
